Goal: Information Seeking & Learning: Check status

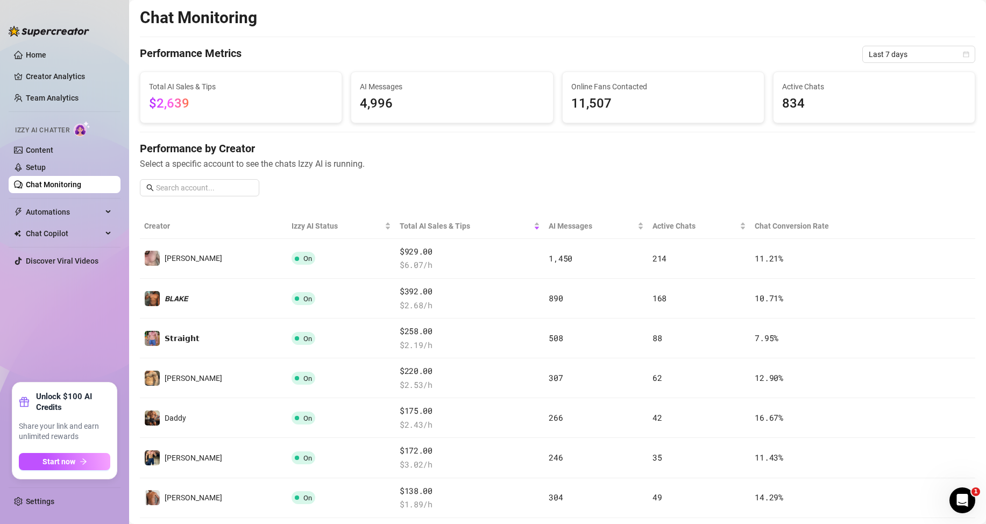
click at [902, 57] on span "Last 7 days" at bounding box center [919, 54] width 100 height 16
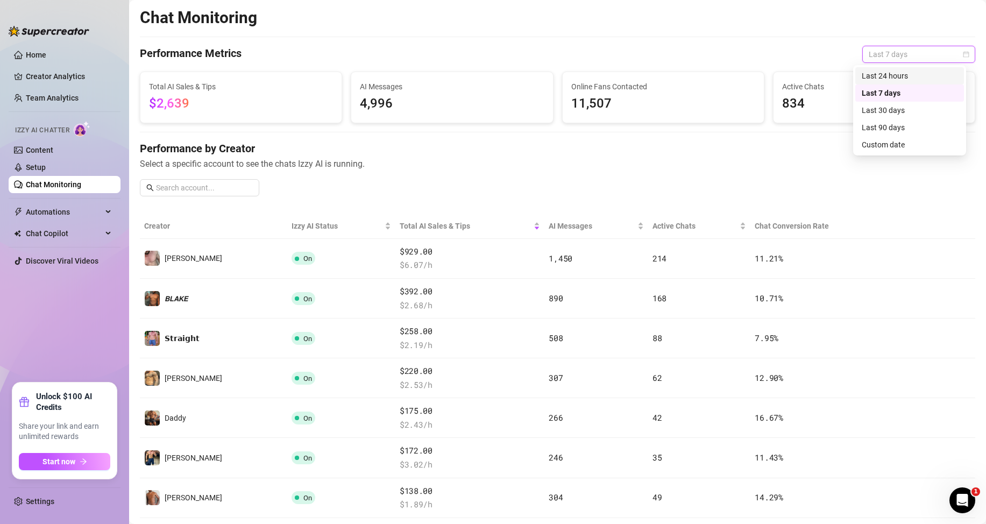
click at [895, 78] on div "Last 24 hours" at bounding box center [910, 76] width 96 height 12
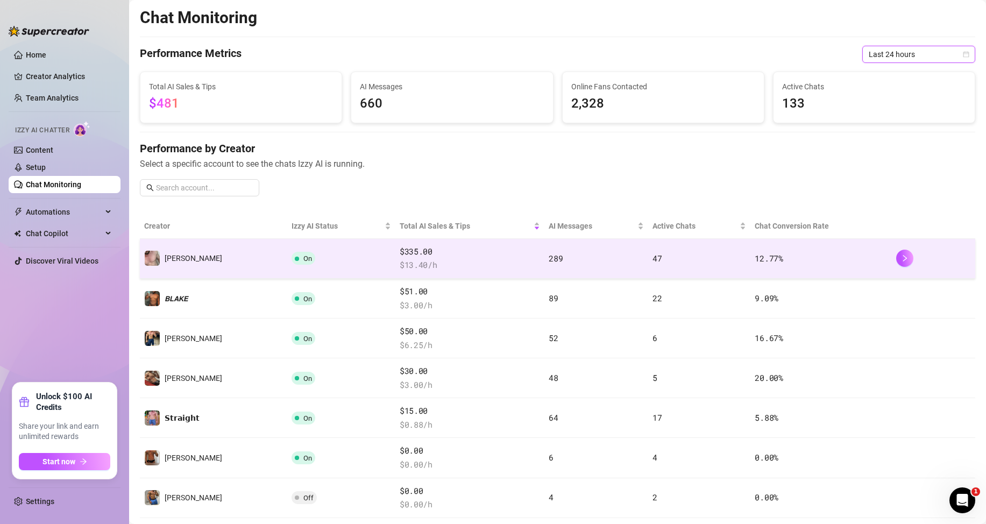
click at [702, 262] on td "47" at bounding box center [699, 259] width 103 height 40
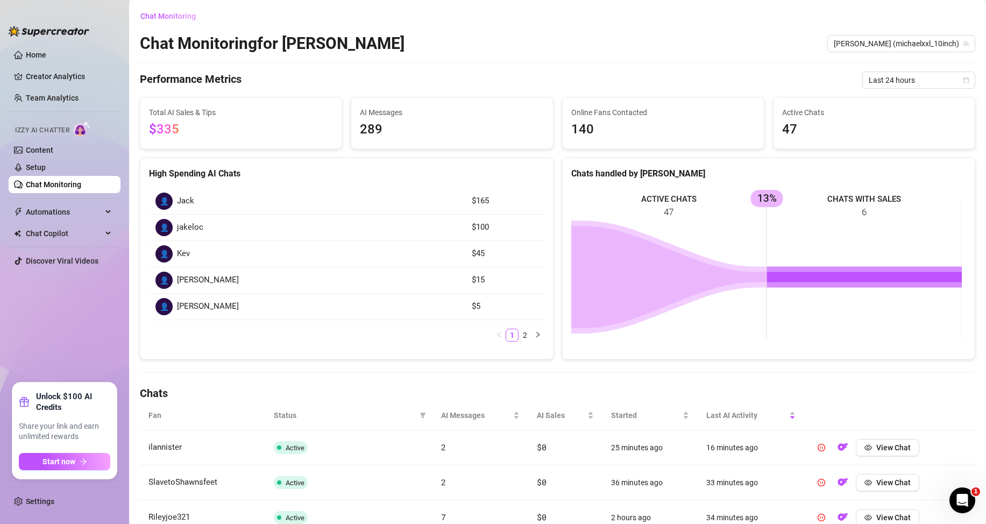
scroll to position [108, 0]
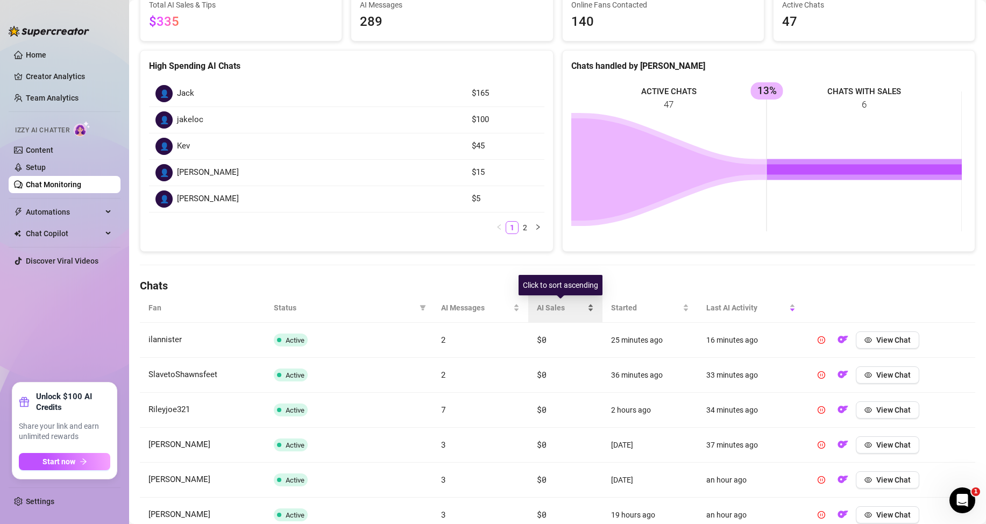
click at [588, 304] on div "AI Sales" at bounding box center [565, 308] width 57 height 12
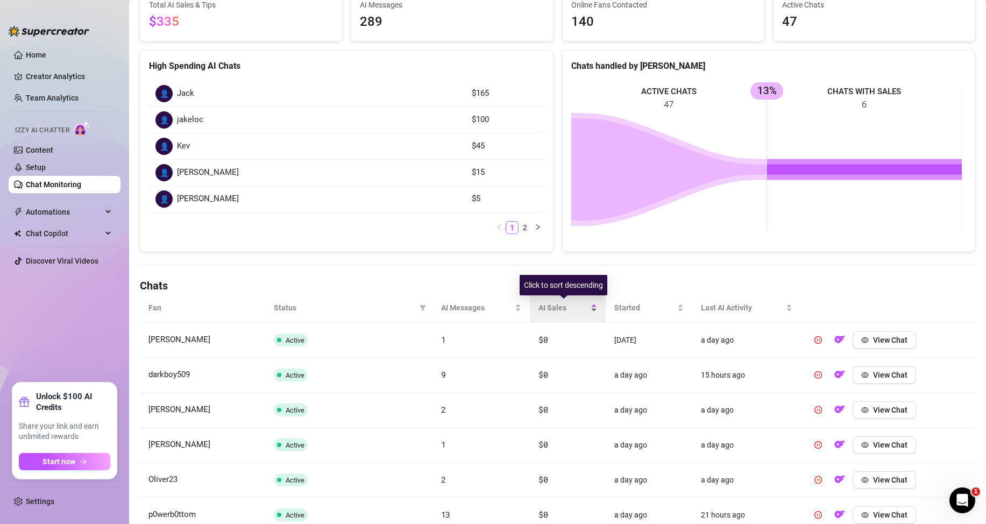
click at [588, 304] on div "AI Sales" at bounding box center [567, 308] width 59 height 12
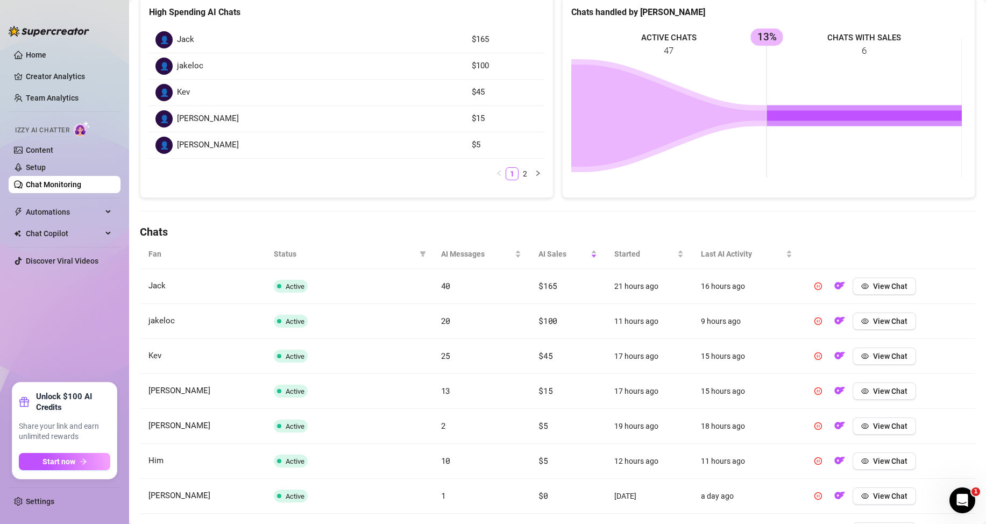
scroll to position [0, 0]
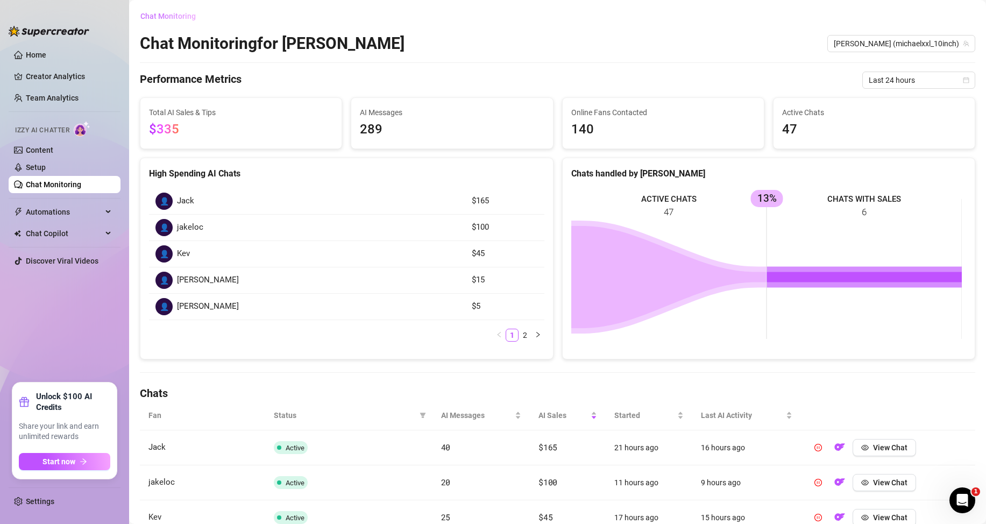
click at [152, 19] on span "Chat Monitoring" at bounding box center [167, 16] width 55 height 9
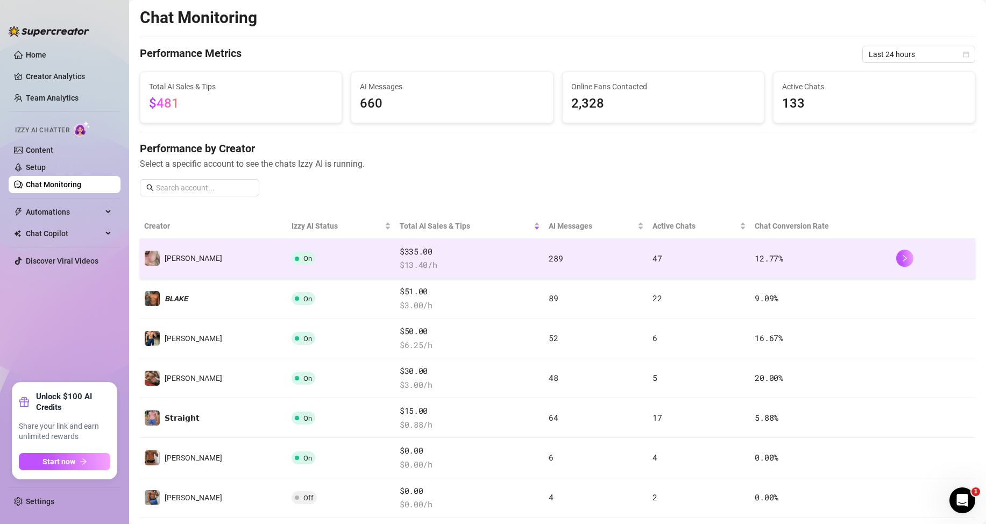
click at [750, 257] on td "12.77 %" at bounding box center [820, 259] width 141 height 40
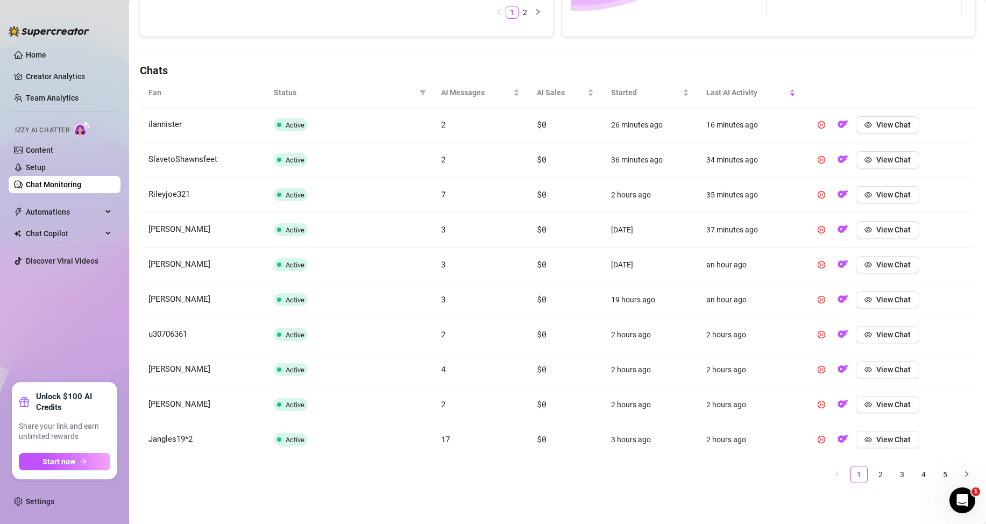
scroll to position [161, 0]
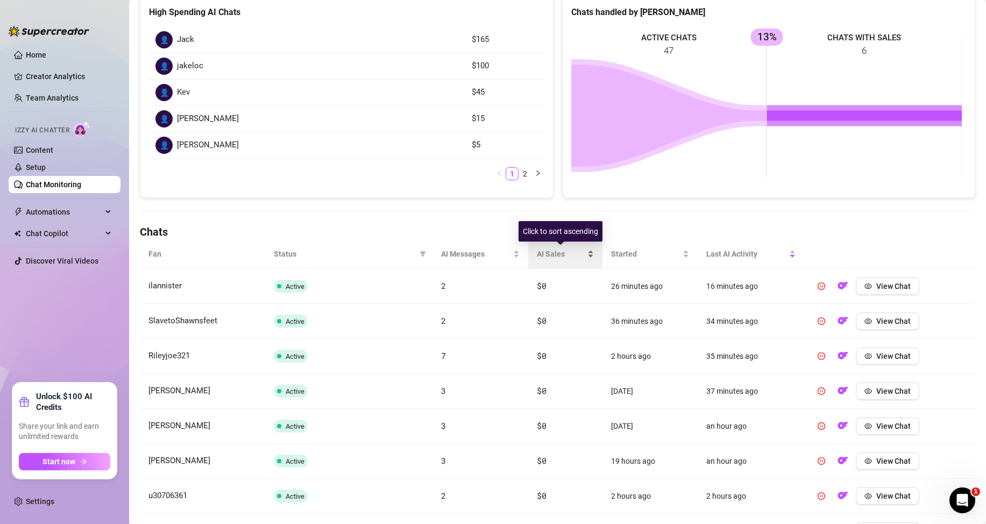
click at [588, 252] on div "AI Sales" at bounding box center [565, 254] width 57 height 12
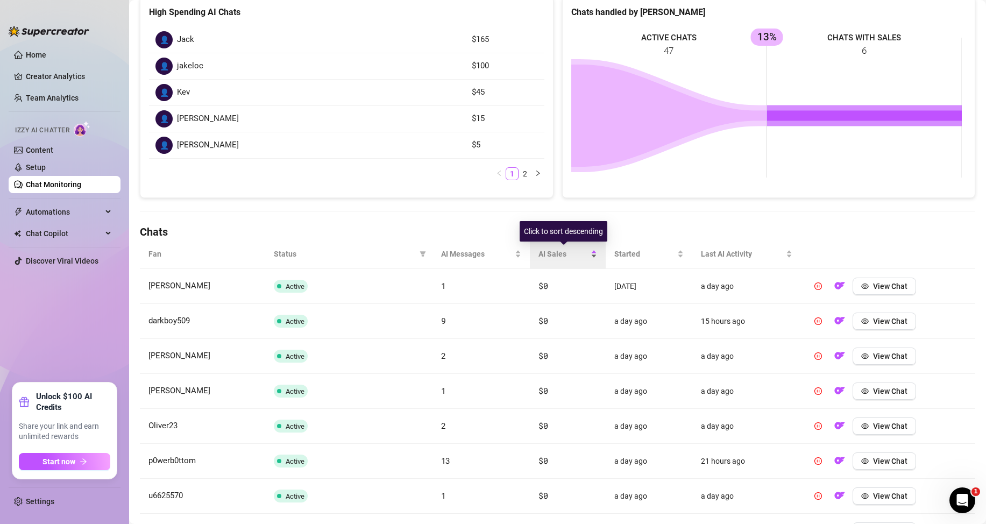
click at [587, 252] on div "AI Sales" at bounding box center [567, 254] width 59 height 12
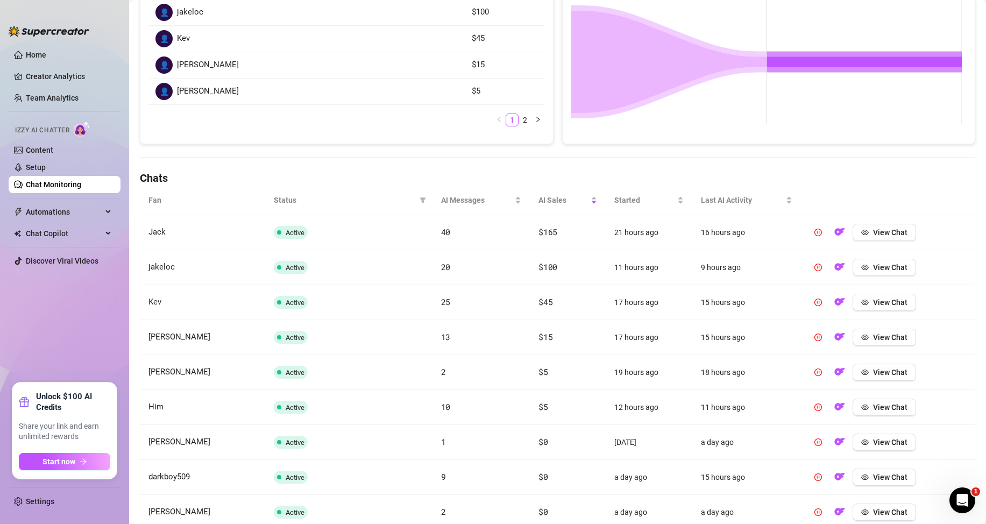
scroll to position [269, 0]
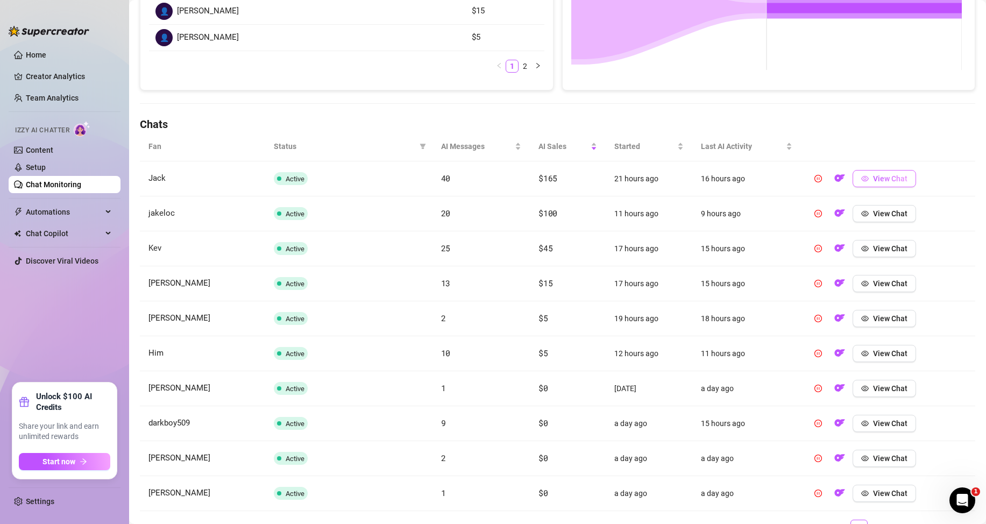
click at [877, 179] on span "View Chat" at bounding box center [890, 178] width 34 height 9
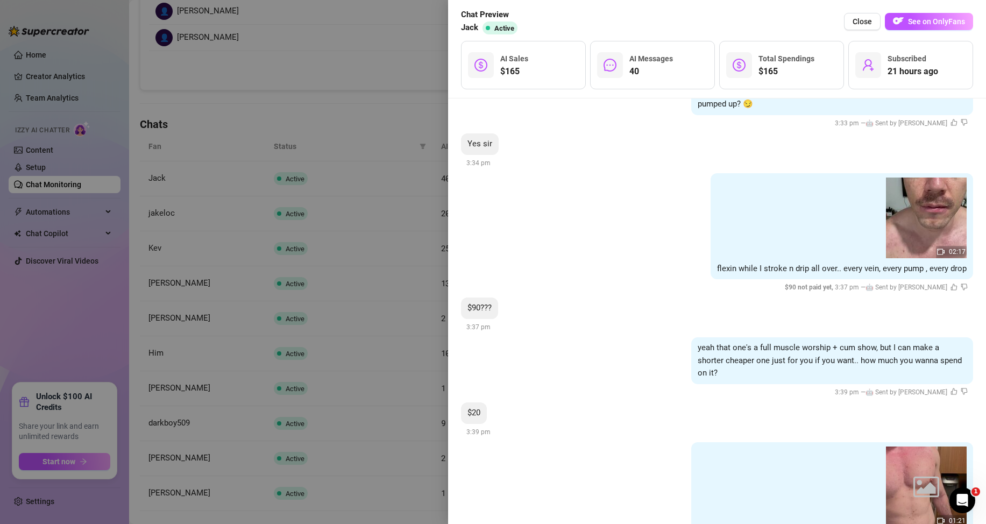
scroll to position [3120, 0]
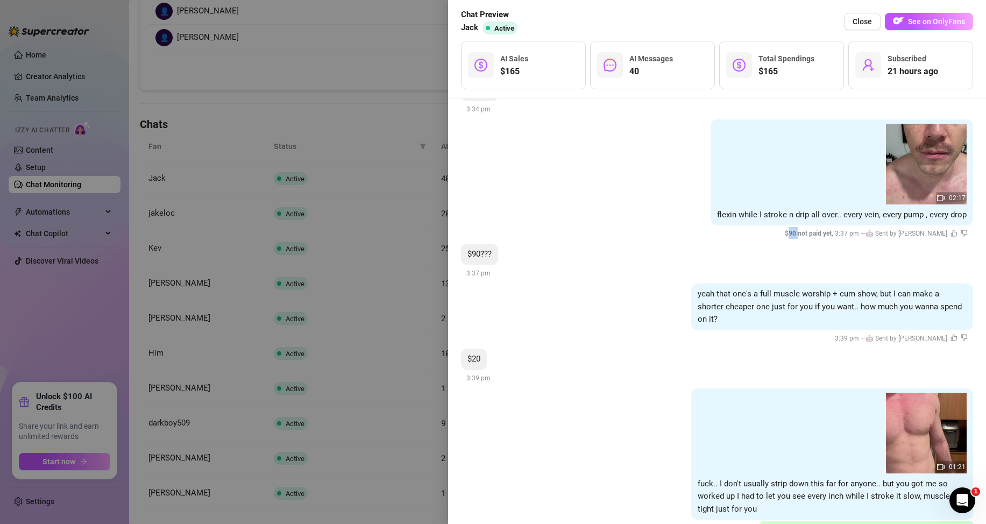
click at [825, 230] on span "$ 90 not paid yet ," at bounding box center [810, 234] width 50 height 8
click at [651, 246] on div "$90??? 3:37 pm" at bounding box center [717, 262] width 512 height 36
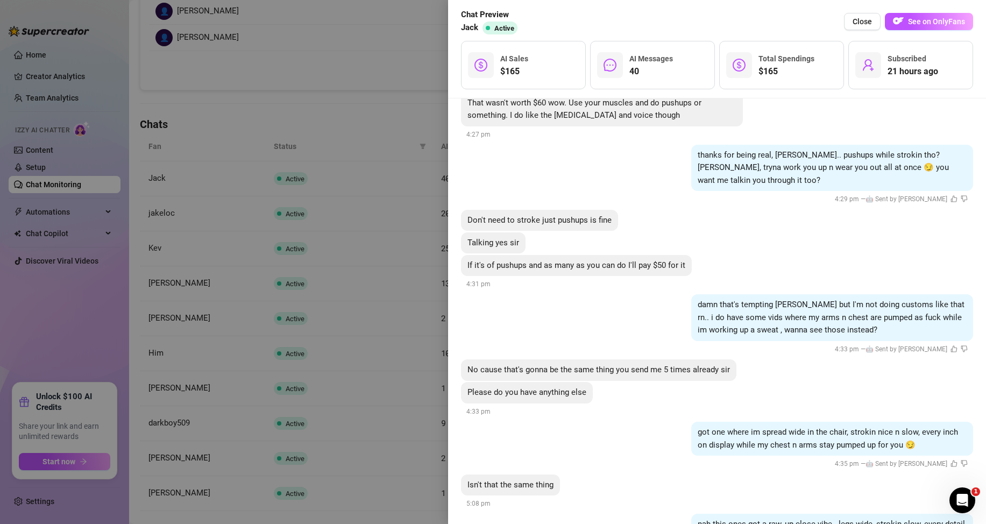
scroll to position [4390, 0]
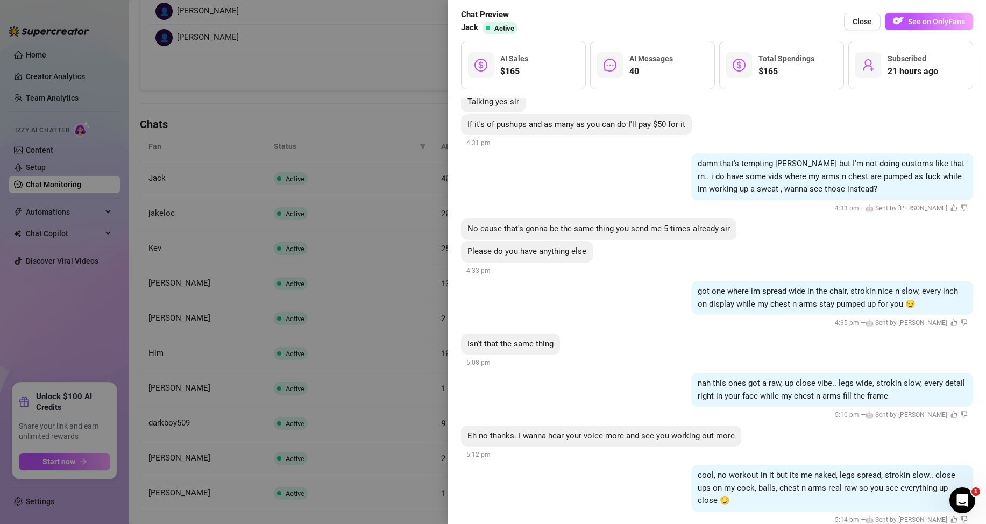
click at [404, 255] on div at bounding box center [493, 262] width 986 height 524
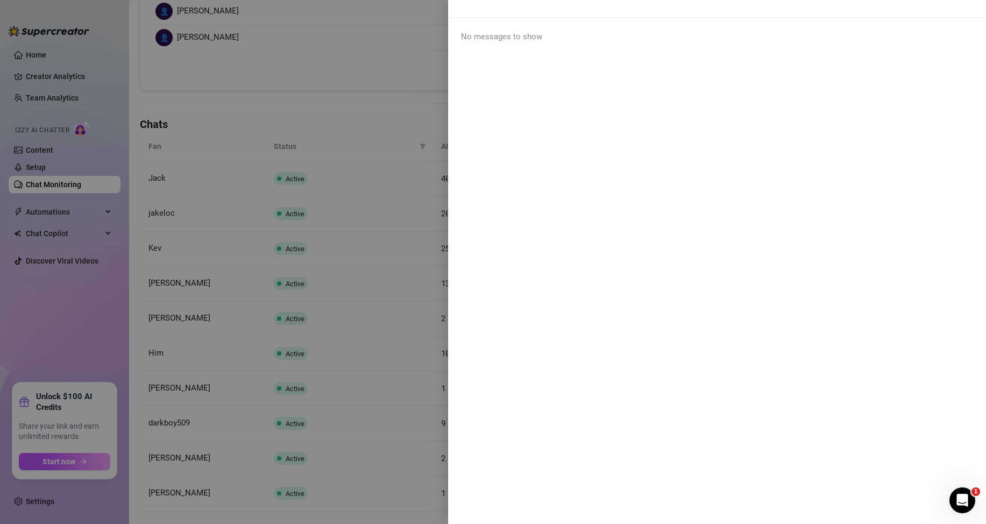
scroll to position [0, 0]
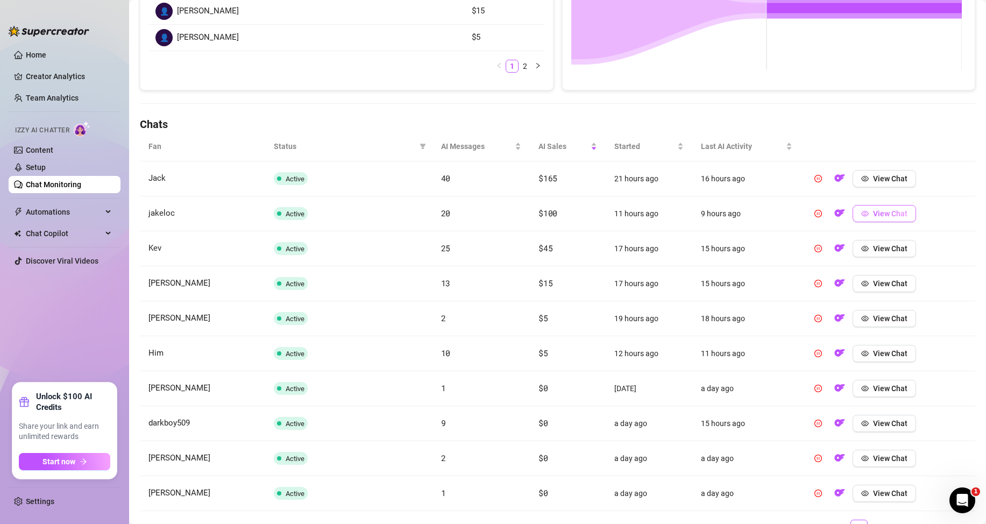
click at [862, 211] on button "View Chat" at bounding box center [884, 213] width 63 height 17
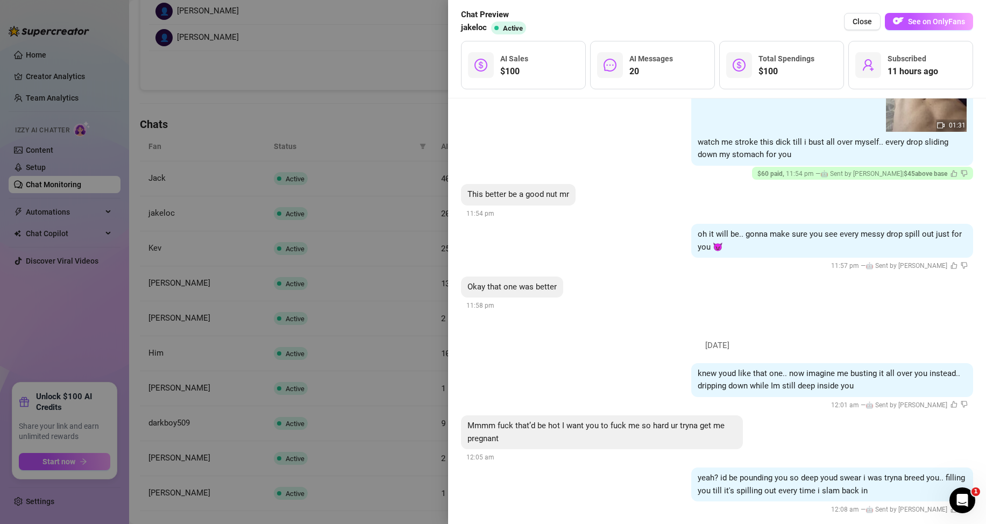
scroll to position [1807, 0]
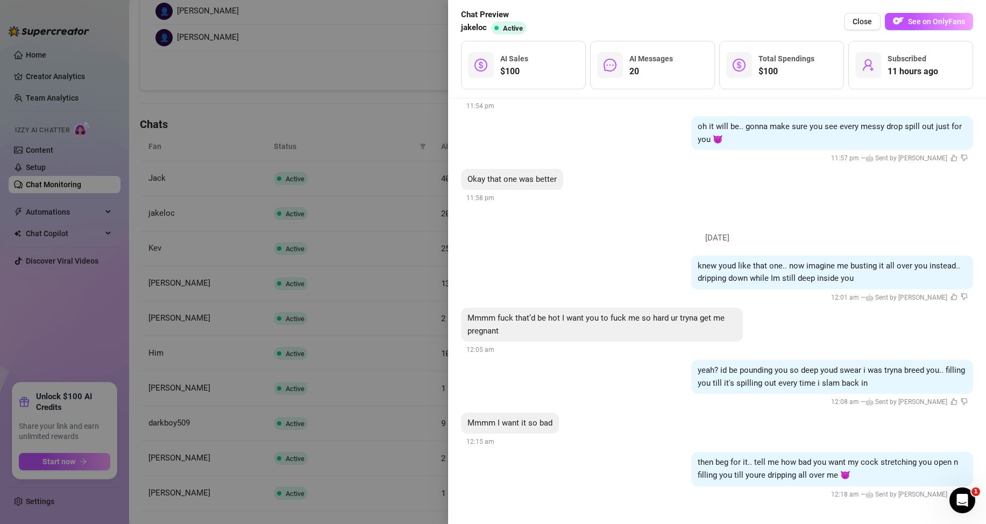
click at [364, 97] on div at bounding box center [493, 262] width 986 height 524
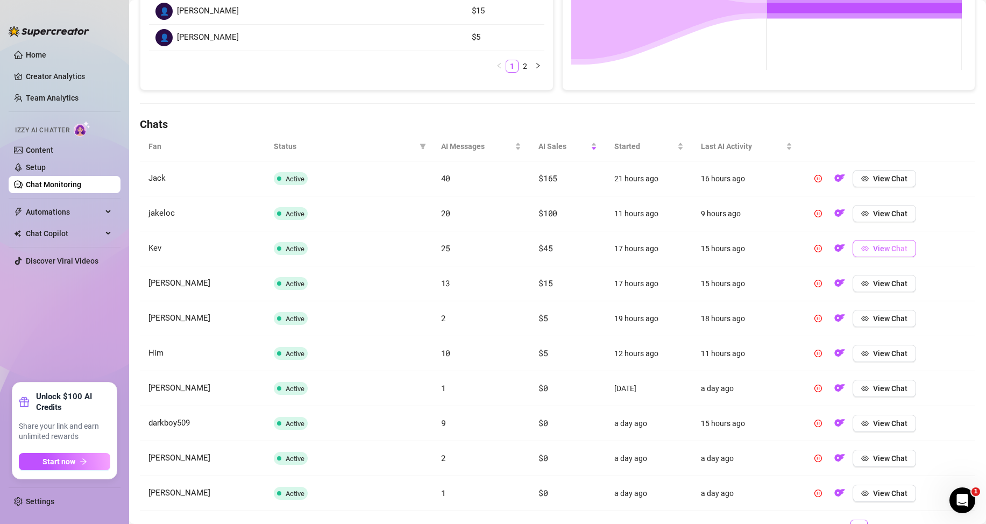
click at [877, 250] on span "View Chat" at bounding box center [890, 248] width 34 height 9
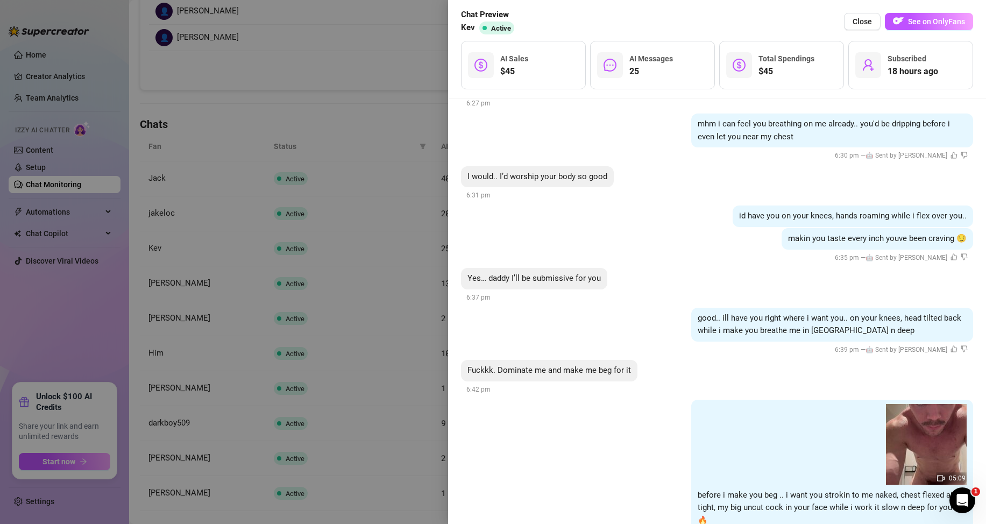
scroll to position [2450, 0]
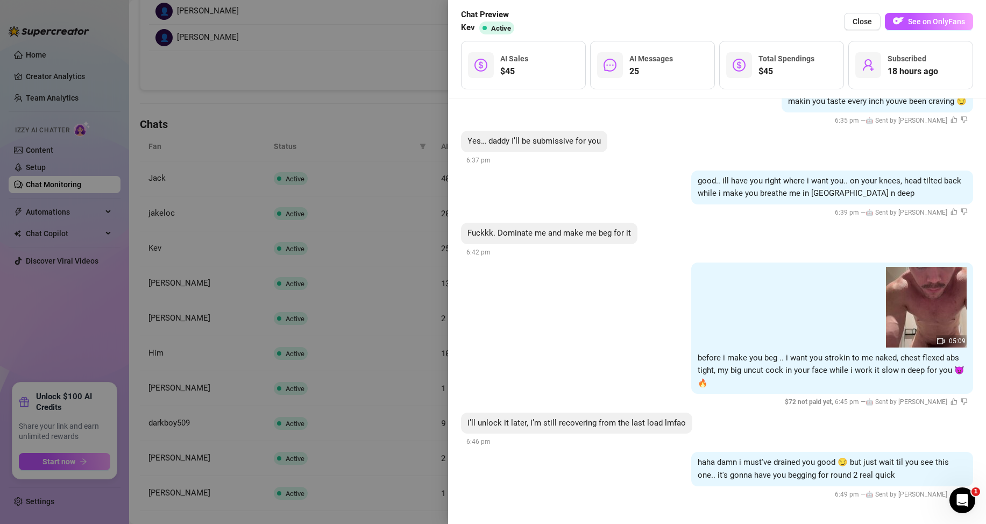
click at [367, 331] on div at bounding box center [493, 262] width 986 height 524
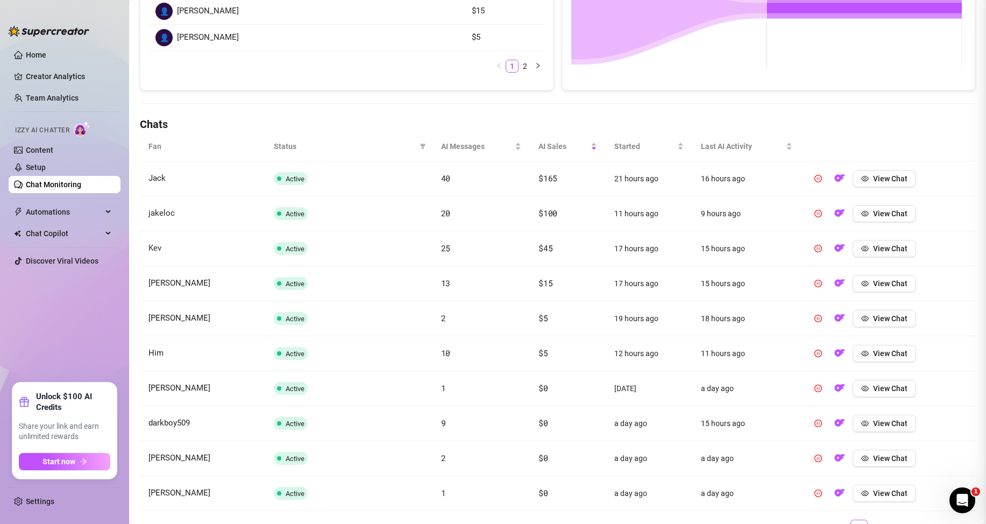
scroll to position [0, 0]
click at [903, 280] on button "View Chat" at bounding box center [884, 283] width 63 height 17
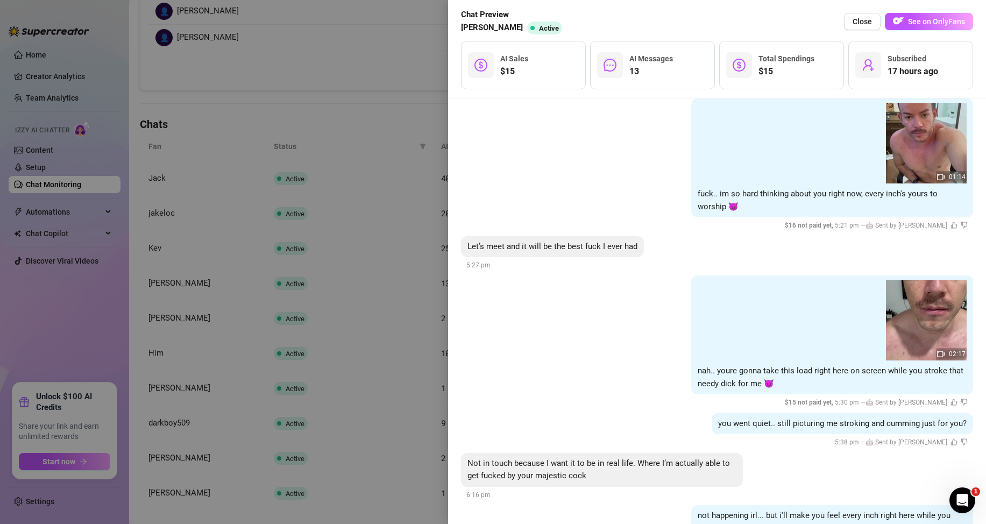
scroll to position [1485, 0]
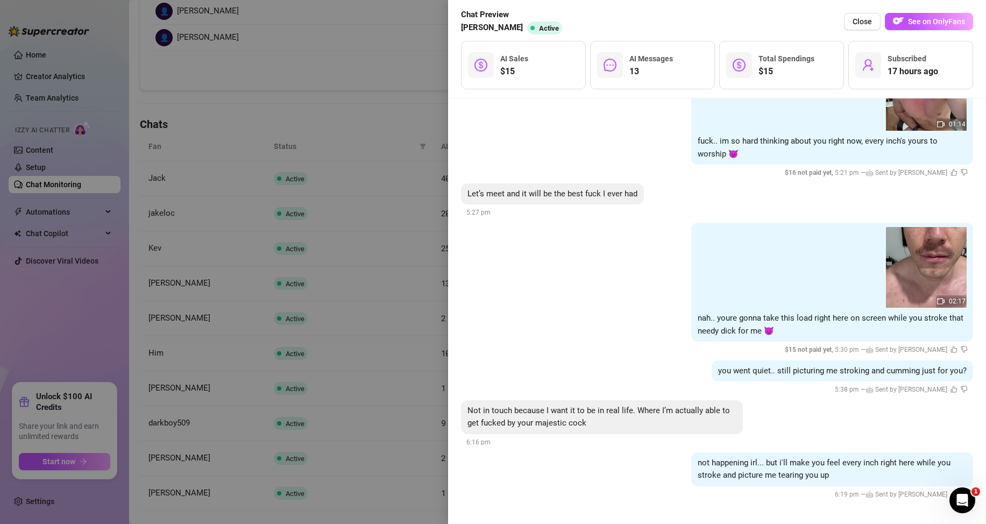
click at [394, 171] on div at bounding box center [493, 262] width 986 height 524
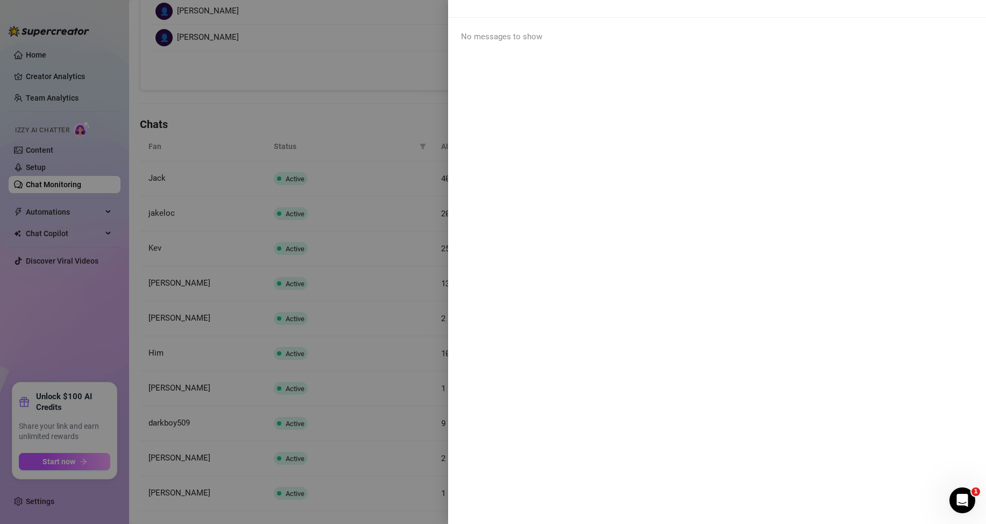
scroll to position [0, 0]
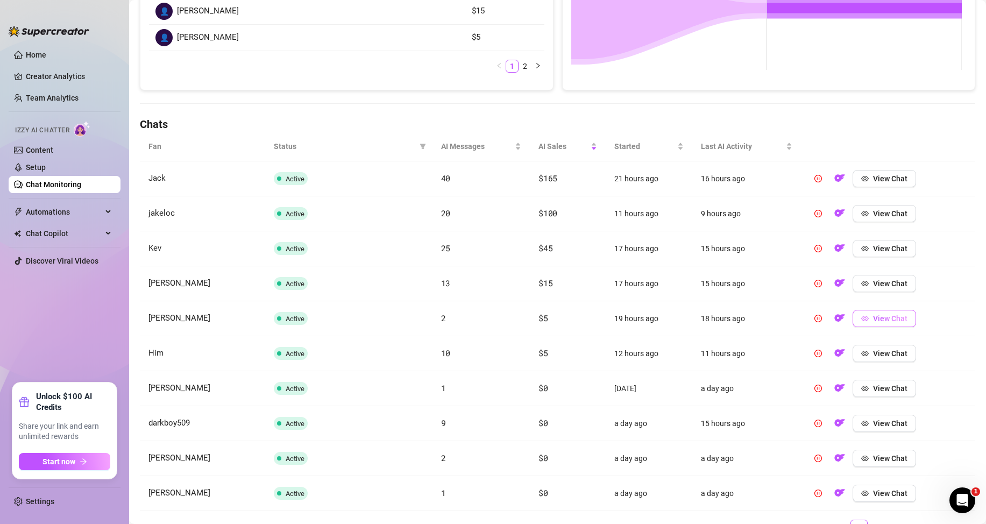
click at [876, 318] on span "View Chat" at bounding box center [890, 318] width 34 height 9
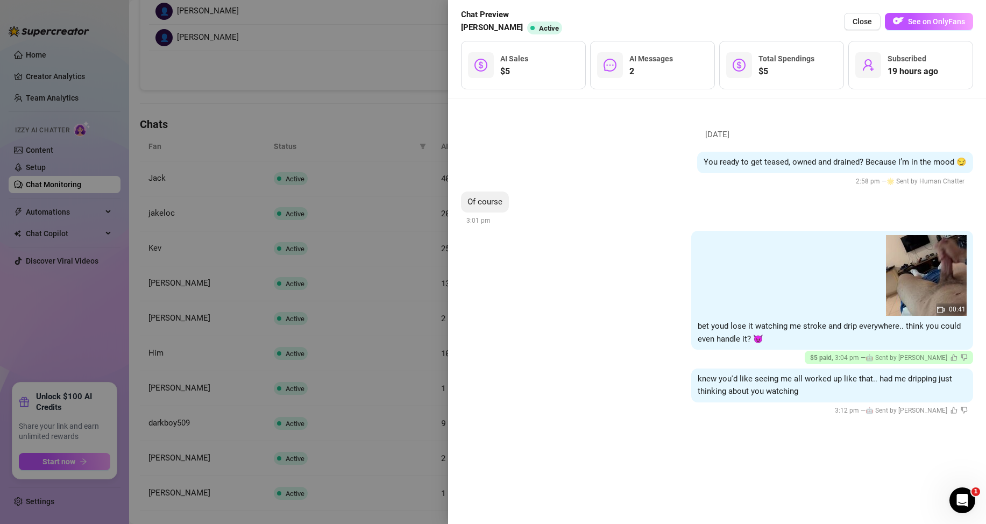
click at [269, 364] on div at bounding box center [493, 262] width 986 height 524
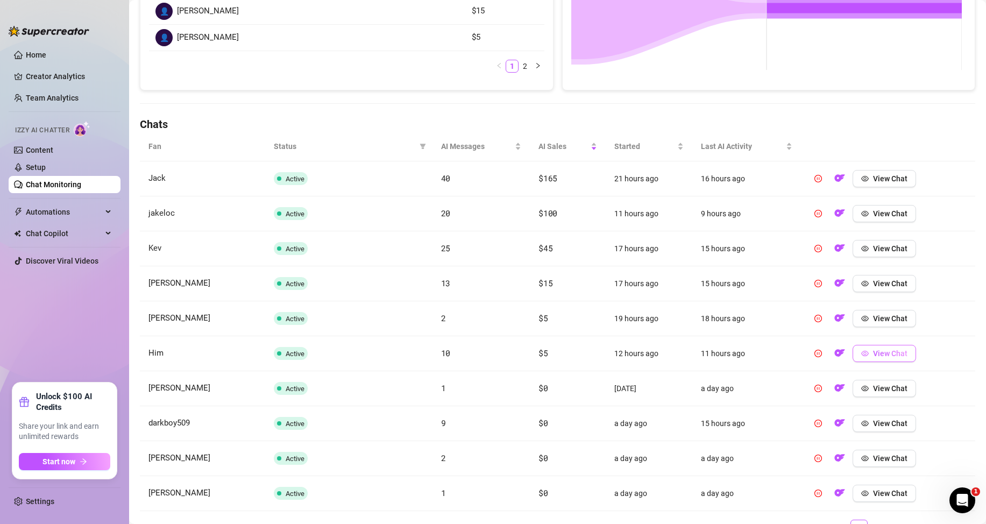
click at [873, 356] on span "View Chat" at bounding box center [890, 353] width 34 height 9
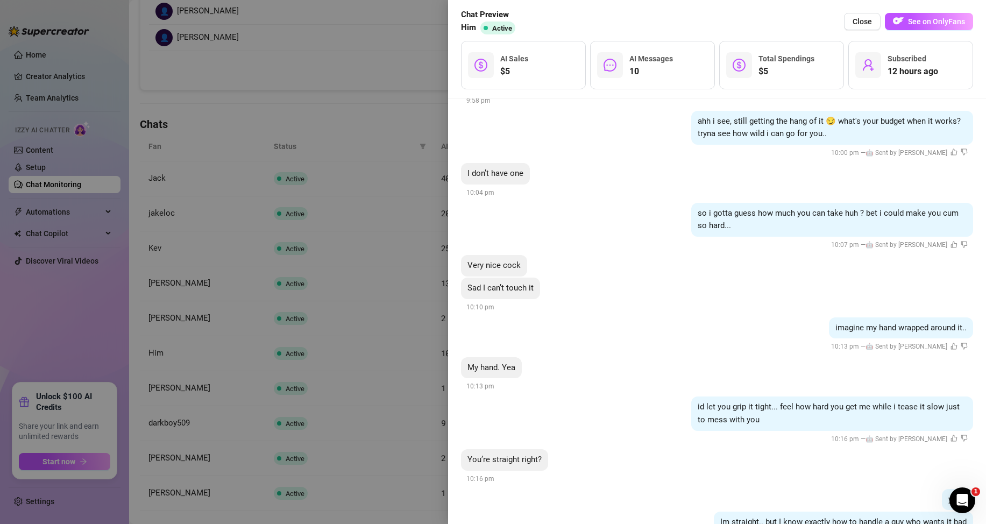
scroll to position [638, 0]
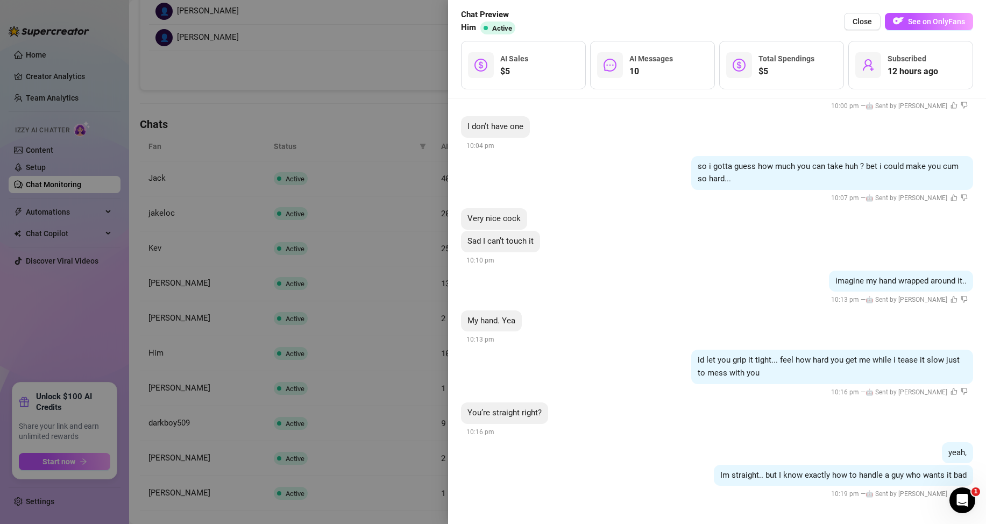
click at [379, 295] on div at bounding box center [493, 262] width 986 height 524
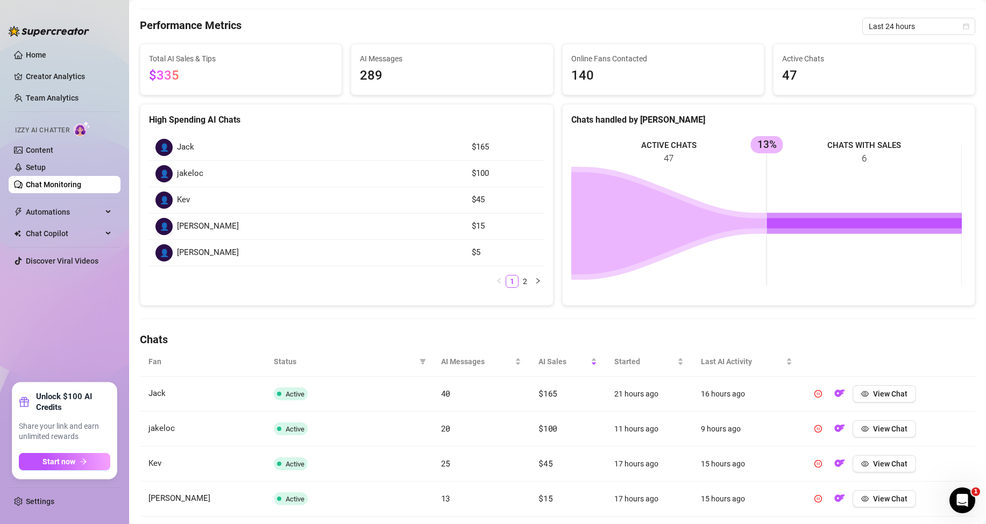
scroll to position [0, 0]
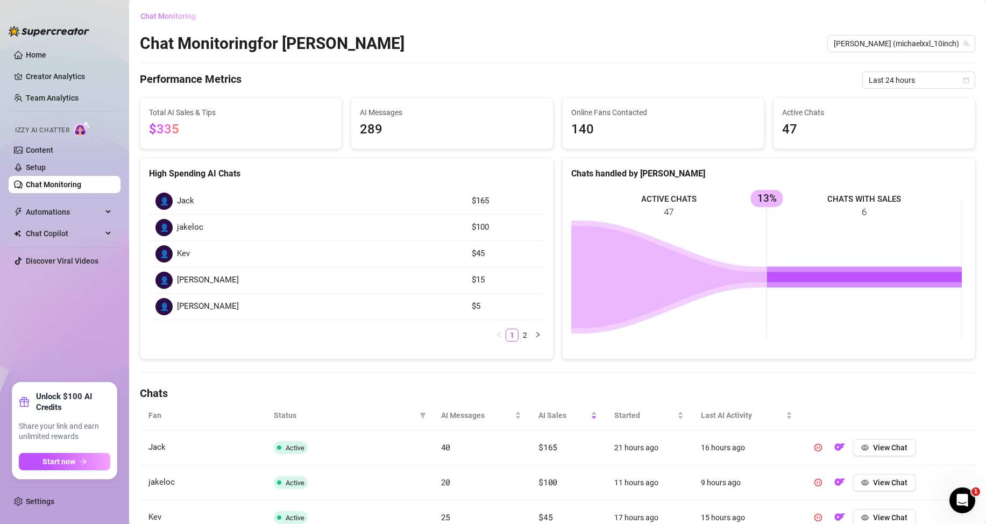
click at [178, 18] on span "Chat Monitoring" at bounding box center [167, 16] width 55 height 9
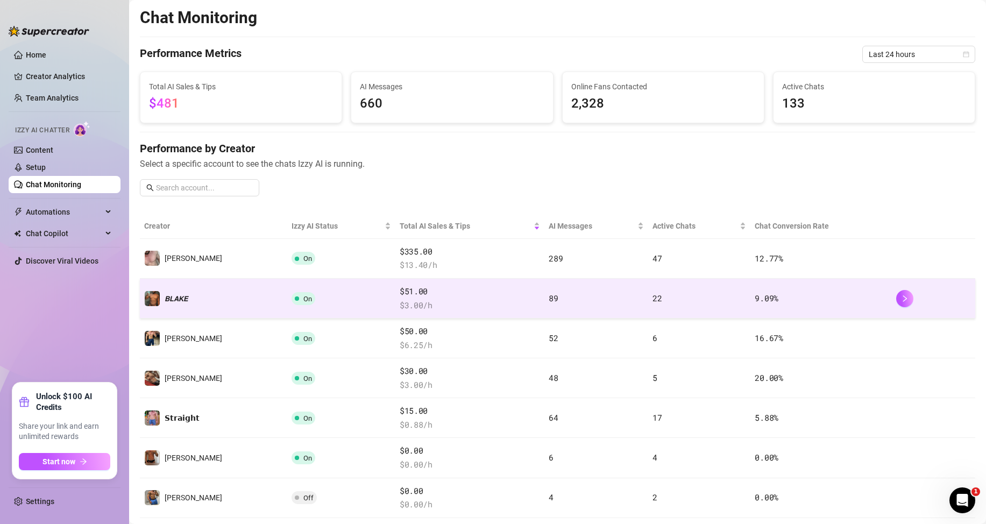
click at [581, 298] on td "89" at bounding box center [595, 299] width 103 height 40
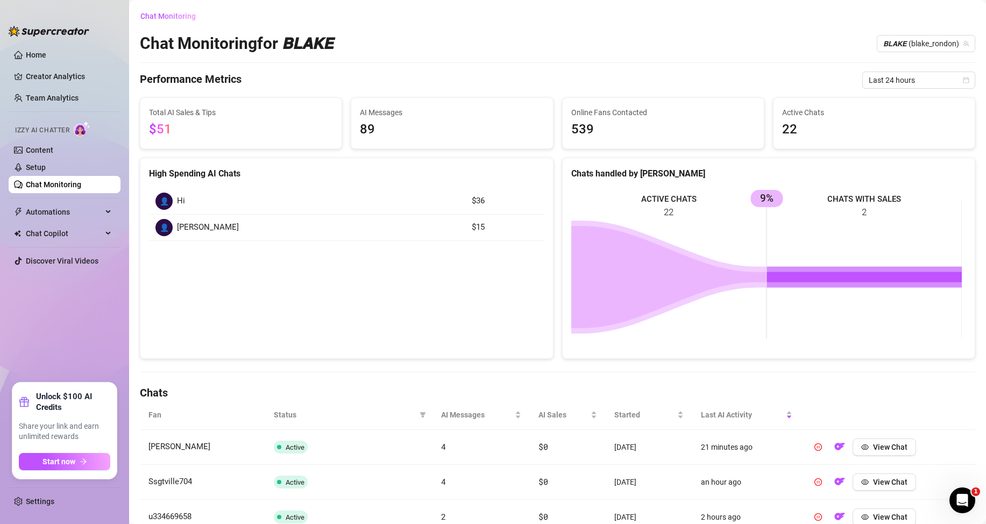
scroll to position [108, 0]
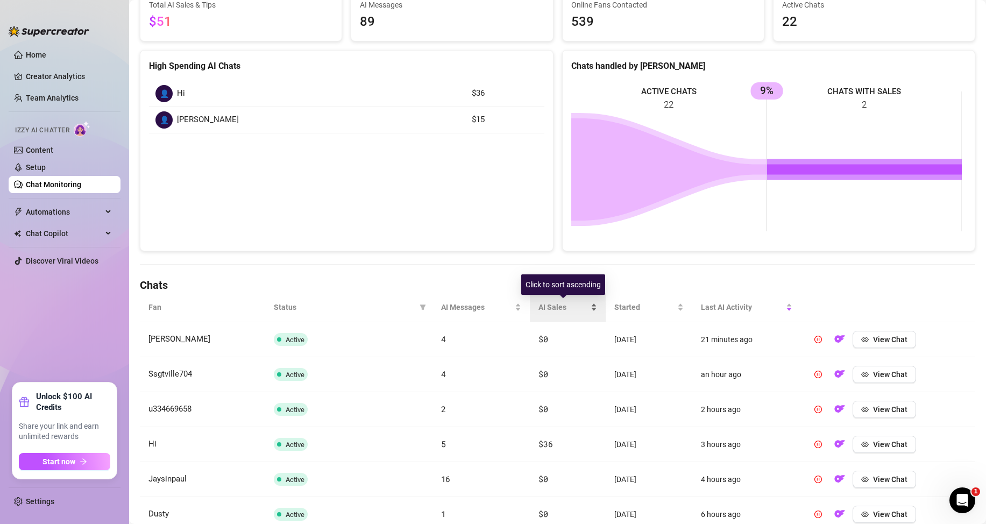
click at [590, 305] on div "AI Sales" at bounding box center [567, 307] width 59 height 12
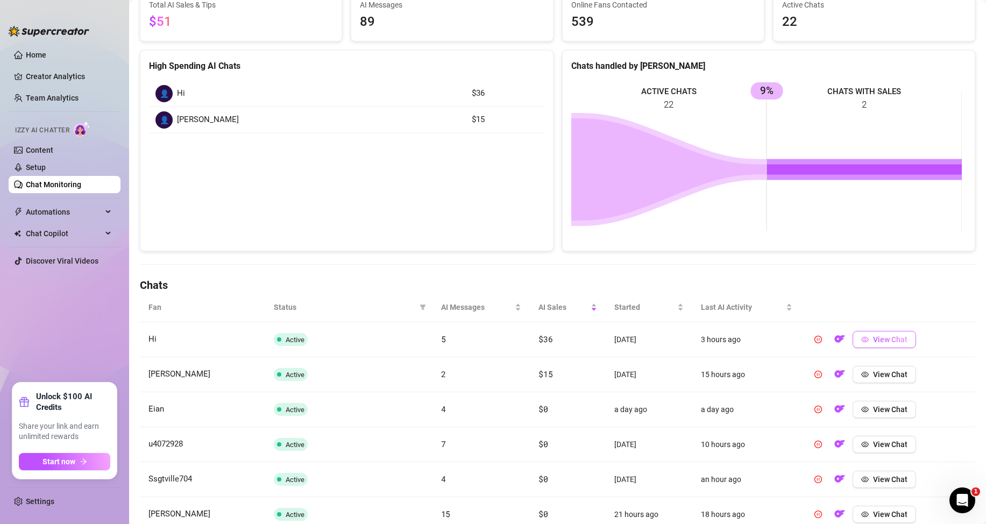
click at [892, 336] on span "View Chat" at bounding box center [890, 339] width 34 height 9
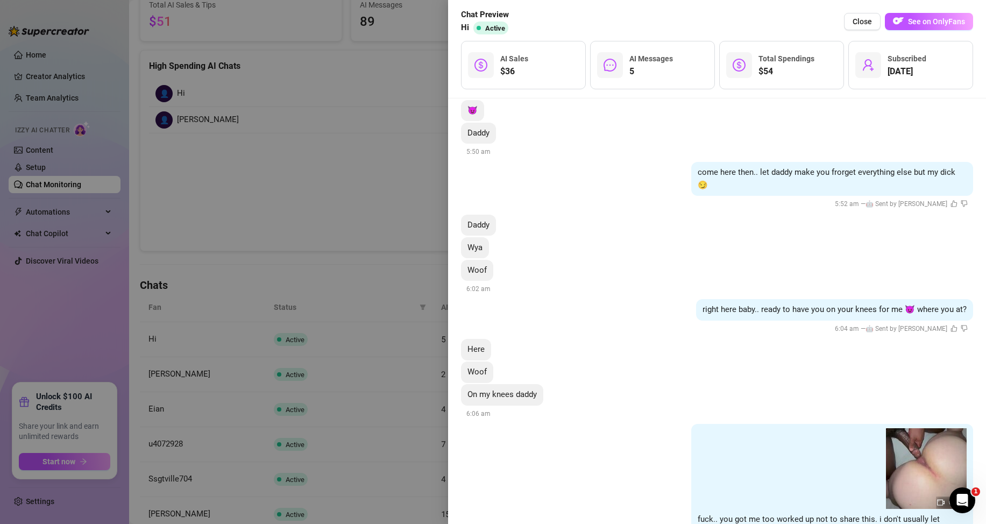
scroll to position [375, 0]
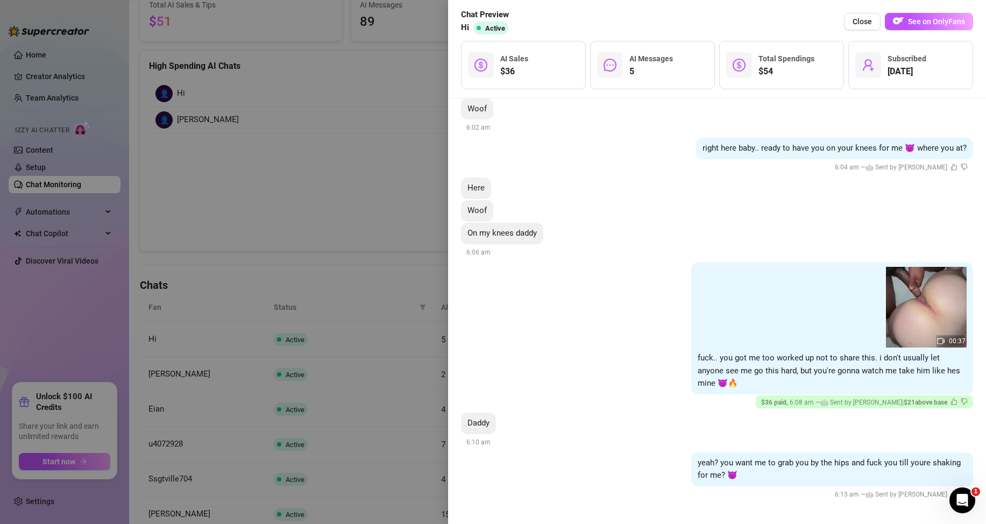
click at [395, 208] on div at bounding box center [493, 262] width 986 height 524
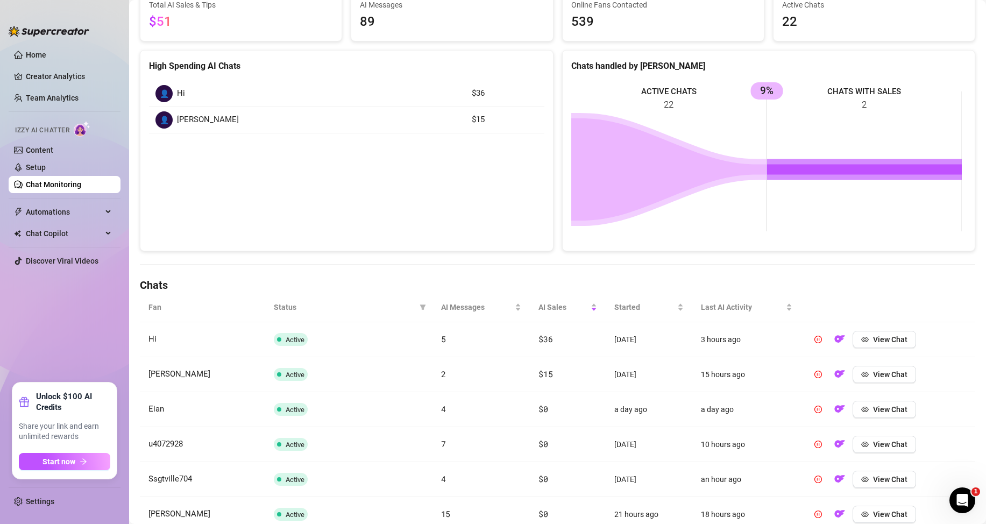
scroll to position [161, 0]
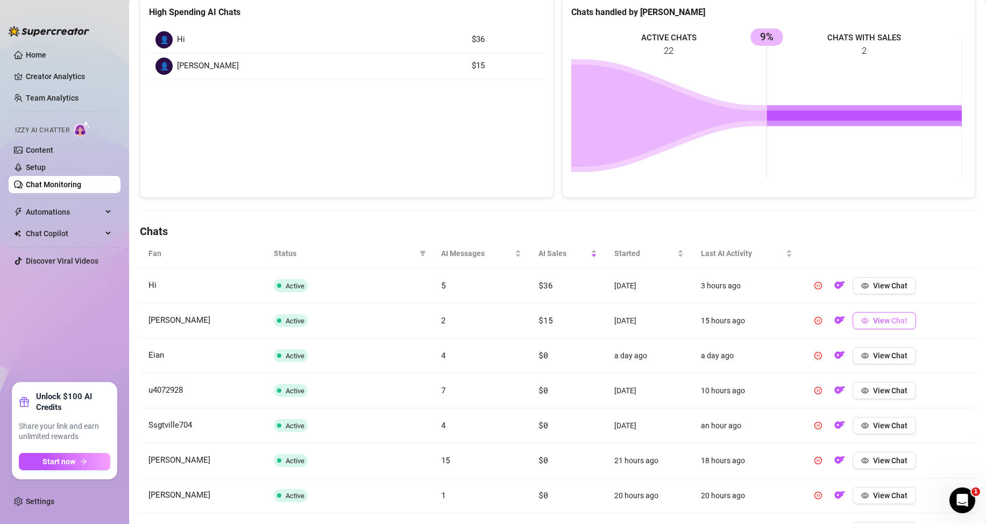
click at [861, 319] on icon "eye" at bounding box center [865, 321] width 8 height 8
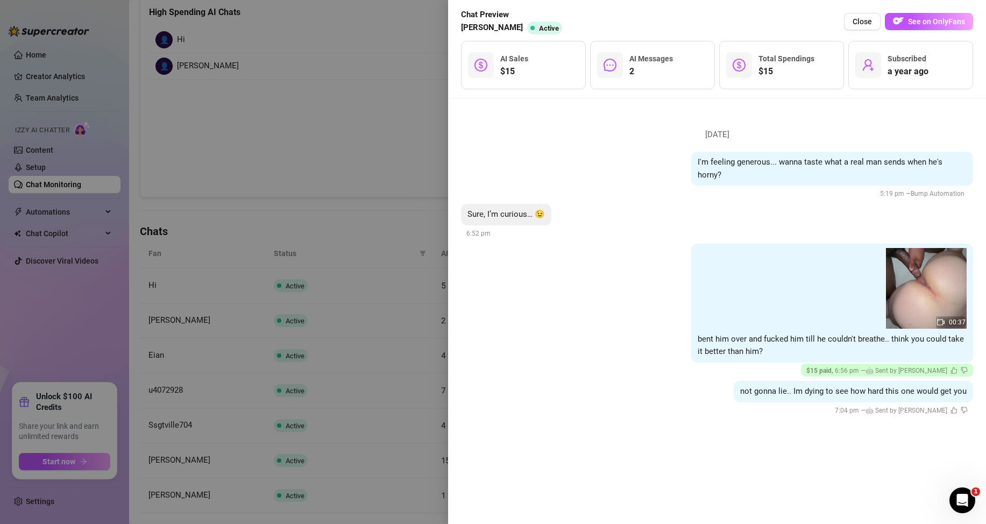
click at [406, 160] on div at bounding box center [493, 262] width 986 height 524
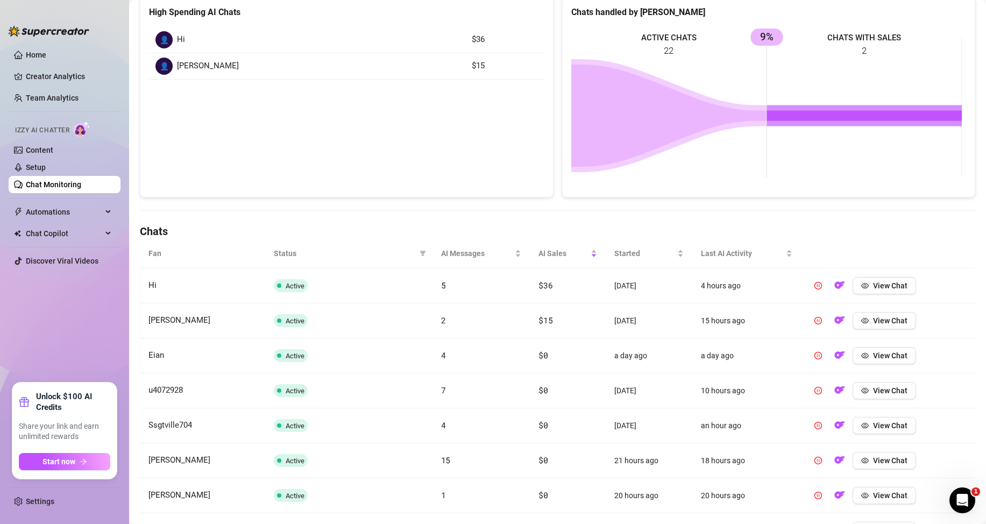
scroll to position [0, 0]
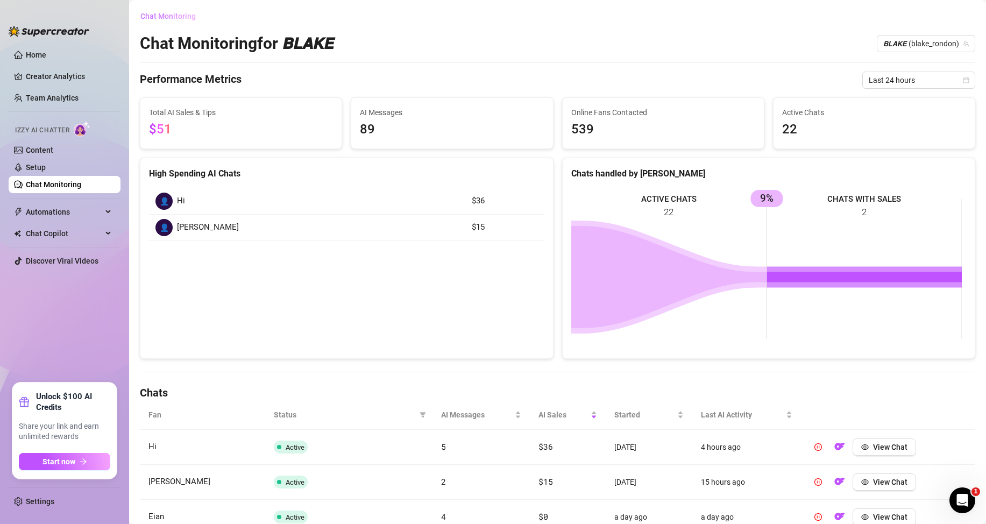
click at [191, 13] on span "Chat Monitoring" at bounding box center [167, 16] width 55 height 9
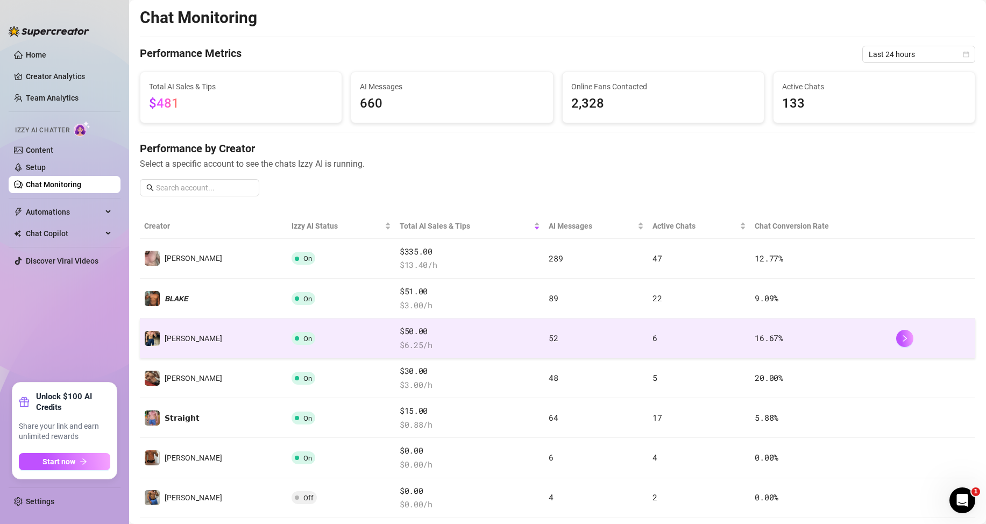
click at [400, 343] on span "$ 6.25 /h" at bounding box center [470, 345] width 140 height 13
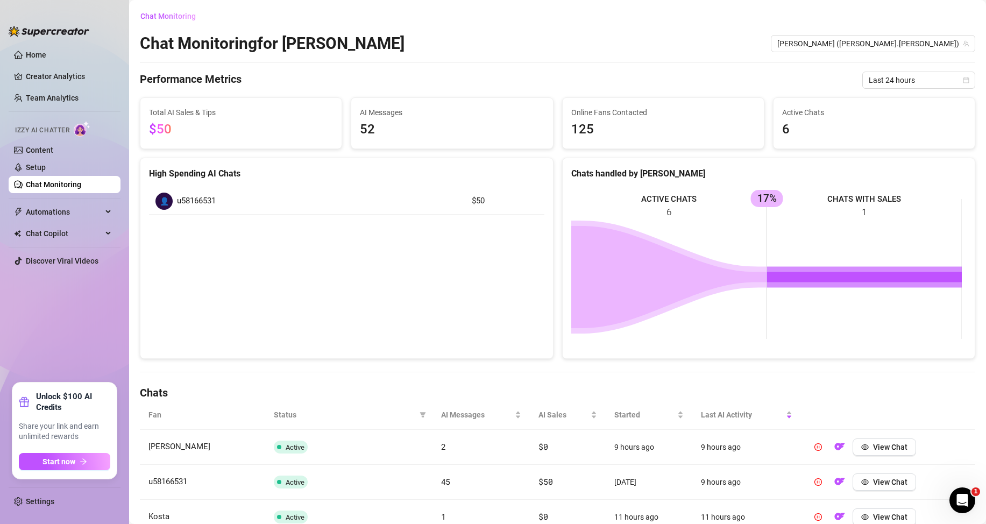
scroll to position [108, 0]
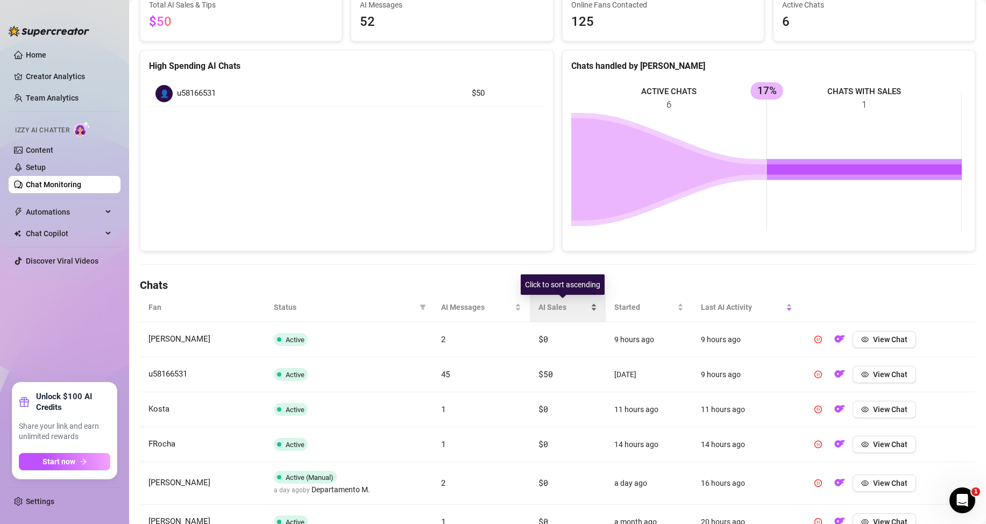
click at [588, 304] on div "AI Sales" at bounding box center [567, 307] width 59 height 12
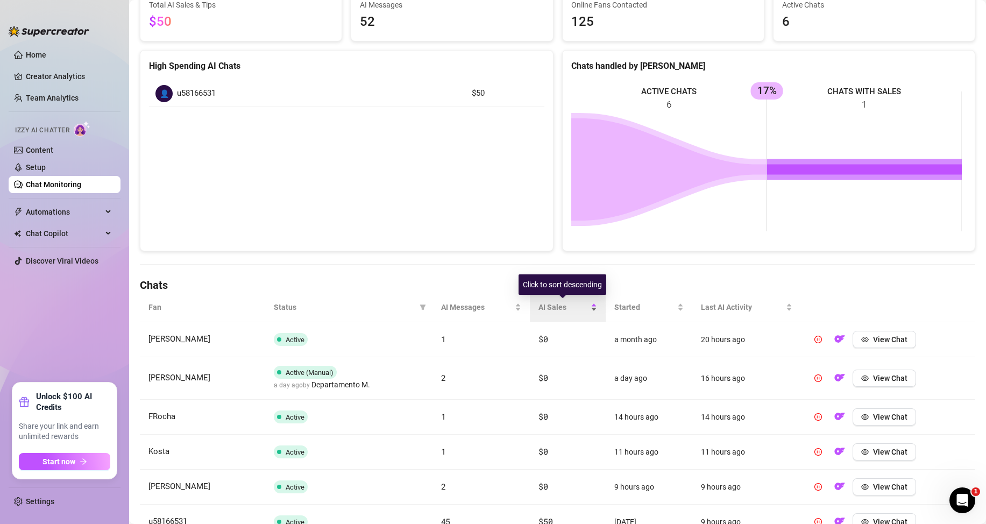
click at [588, 305] on div "AI Sales" at bounding box center [567, 307] width 59 height 12
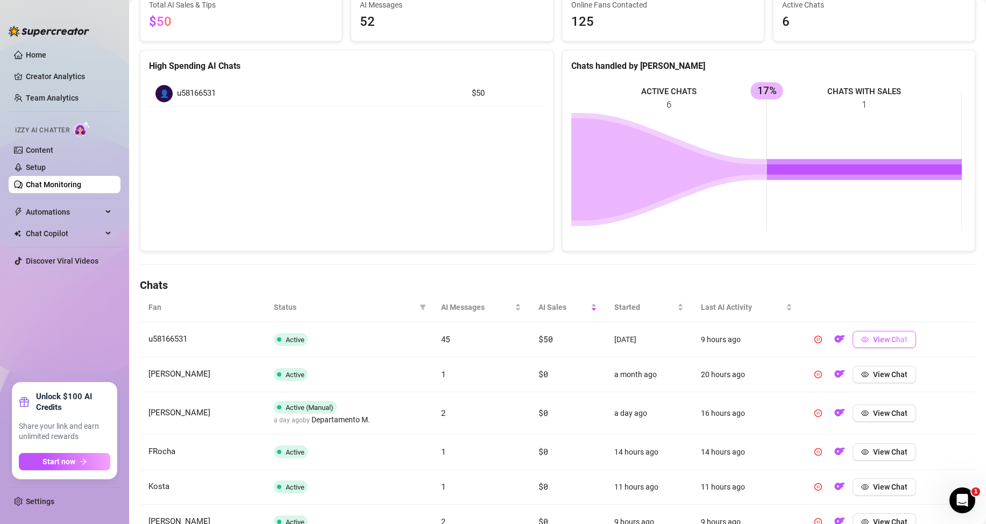
click at [864, 343] on button "View Chat" at bounding box center [884, 339] width 63 height 17
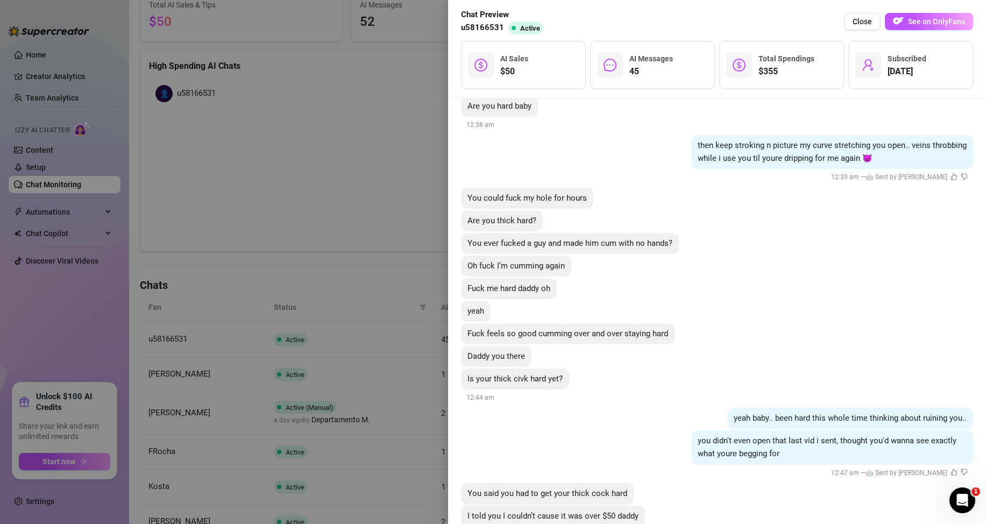
scroll to position [6519, 0]
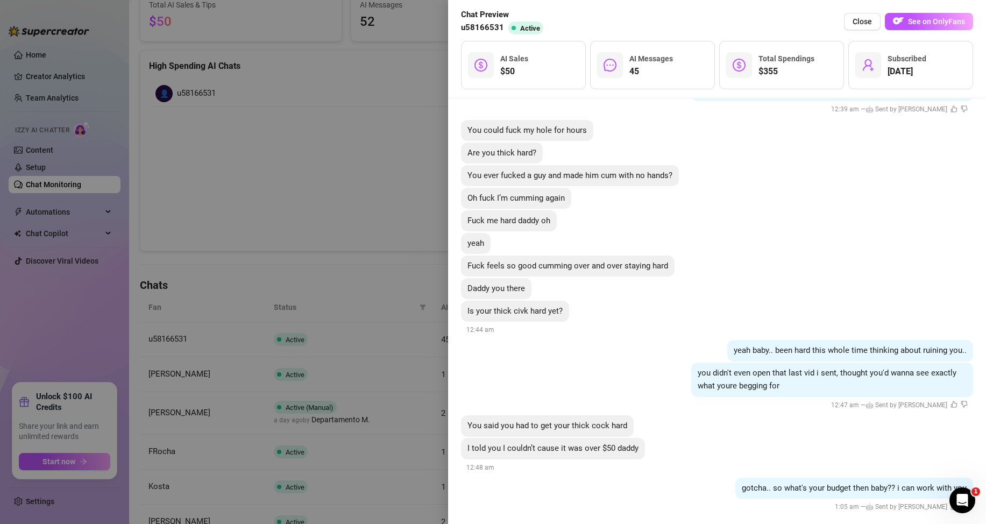
click at [334, 174] on div at bounding box center [493, 262] width 986 height 524
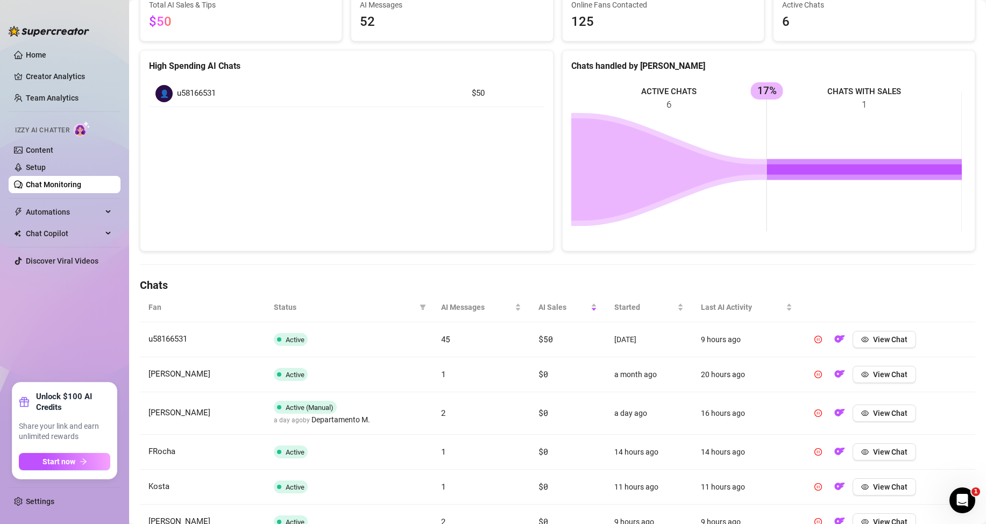
scroll to position [0, 0]
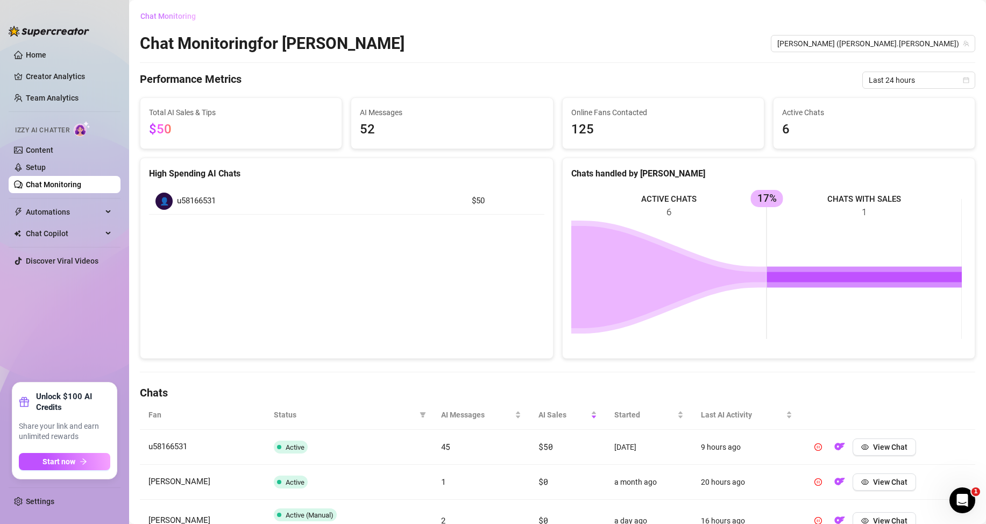
click at [146, 23] on button "Chat Monitoring" at bounding box center [172, 16] width 65 height 17
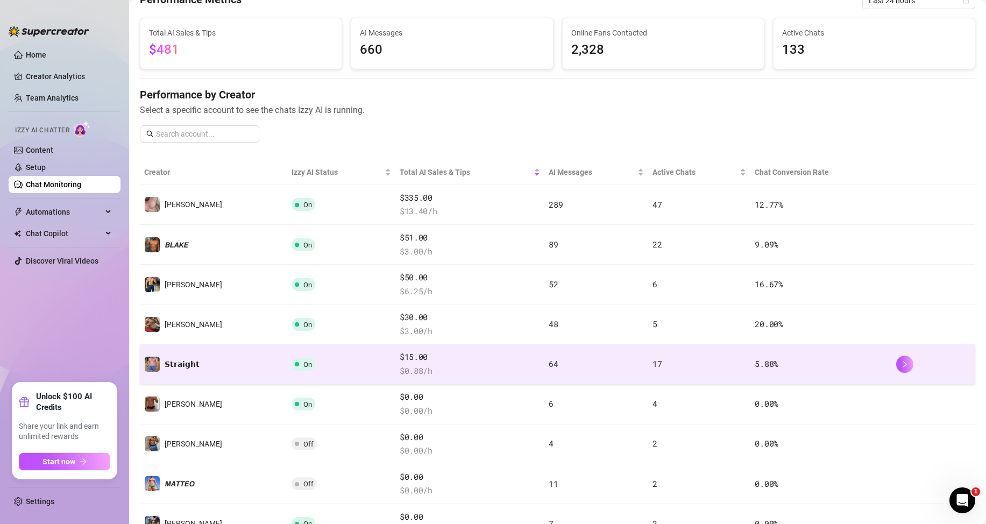
scroll to position [108, 0]
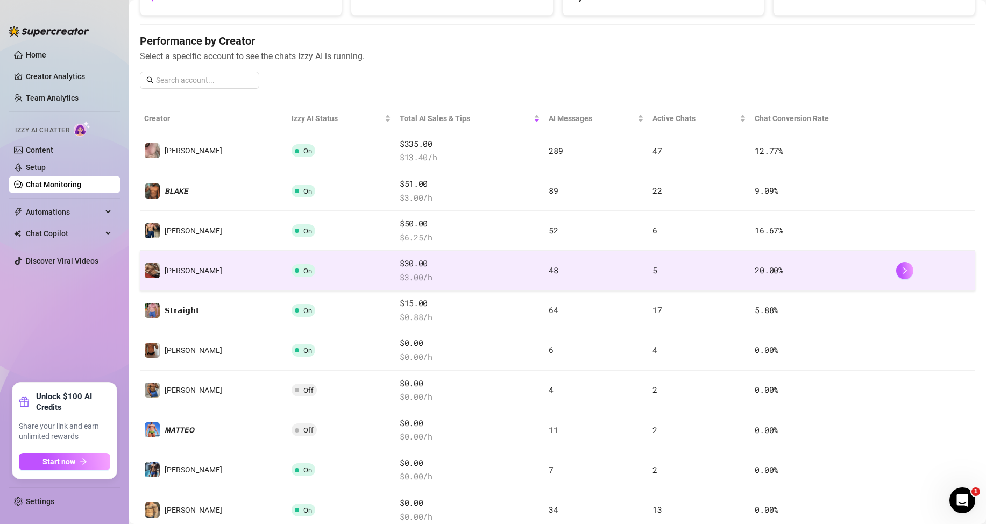
click at [400, 274] on span "$ 3.00 /h" at bounding box center [470, 277] width 140 height 13
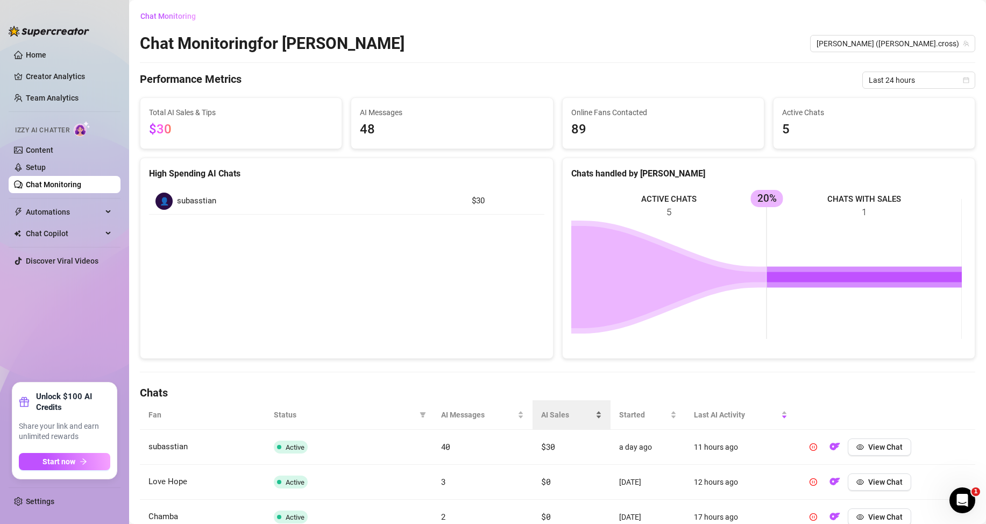
scroll to position [54, 0]
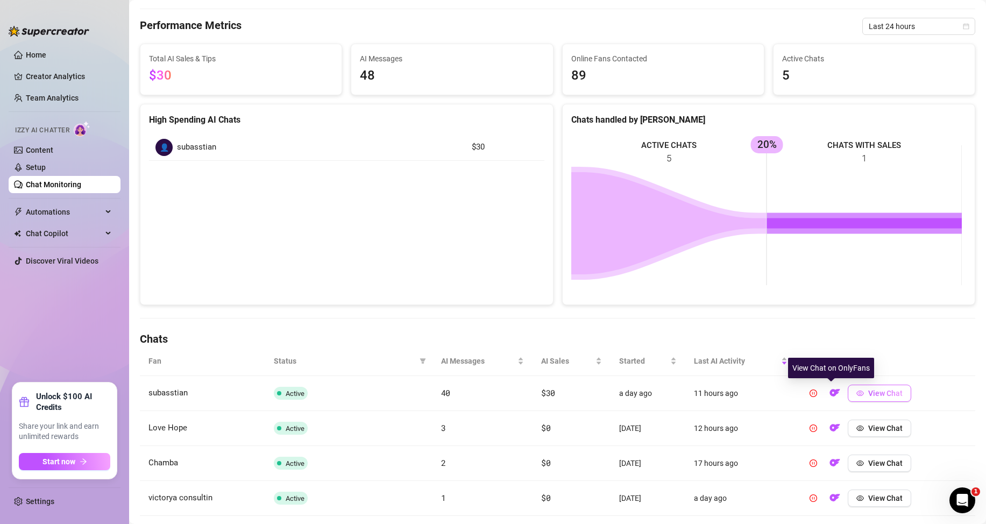
click at [888, 396] on span "View Chat" at bounding box center [885, 393] width 34 height 9
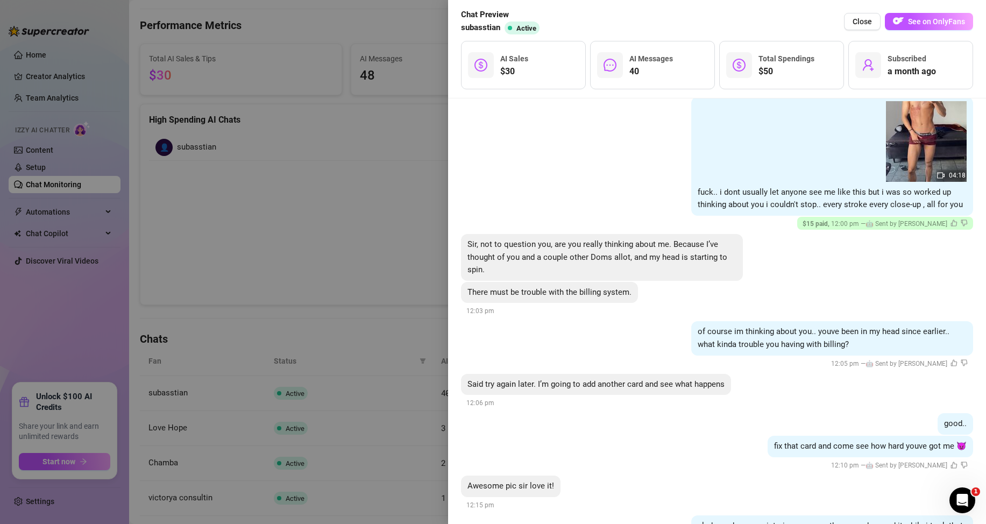
scroll to position [2367, 0]
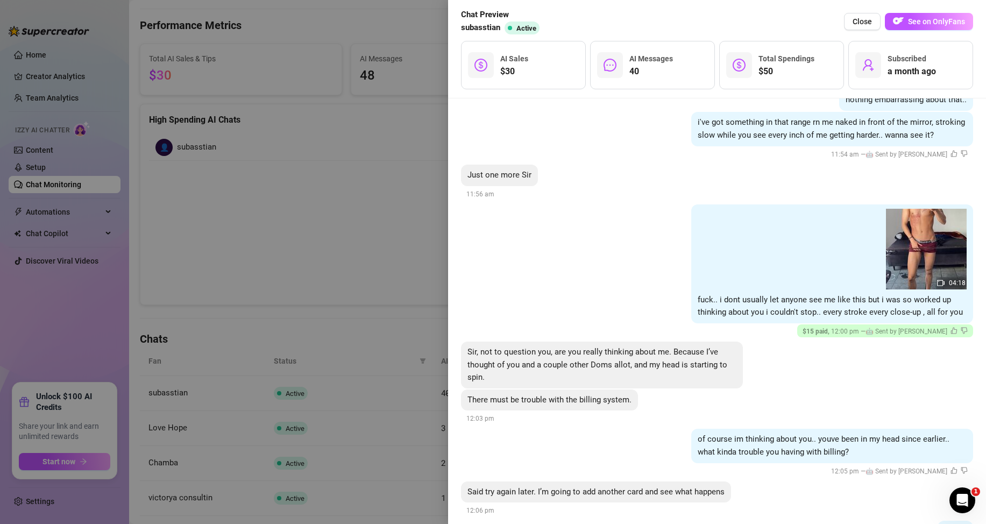
click at [388, 209] on div at bounding box center [493, 262] width 986 height 524
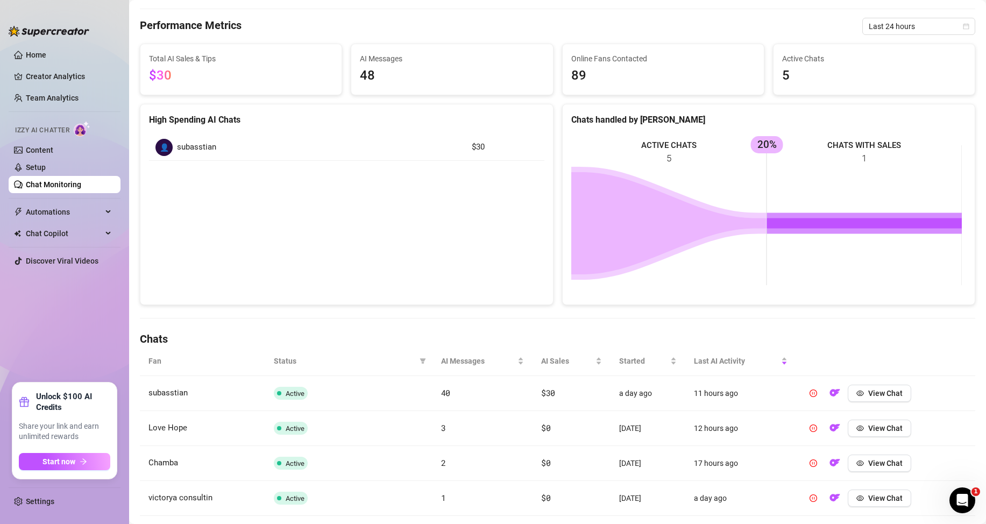
scroll to position [0, 0]
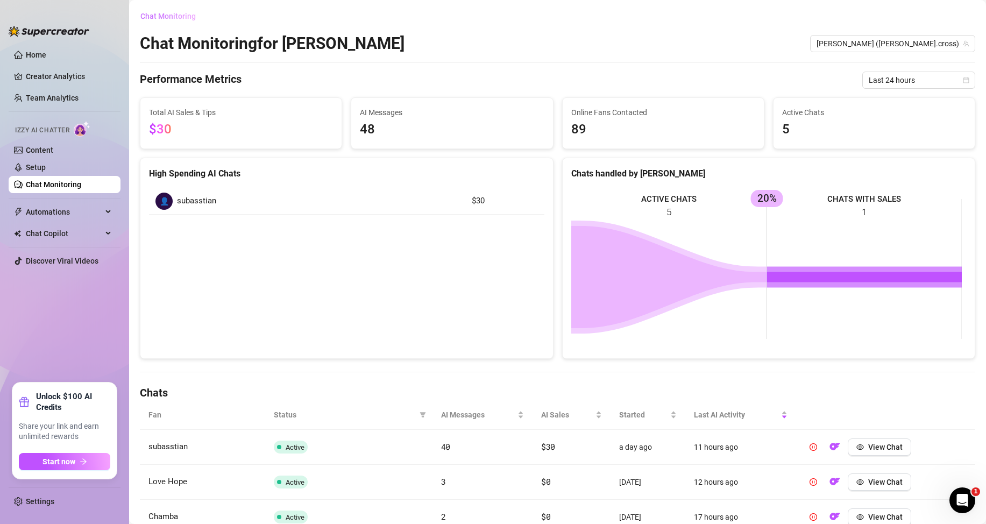
click at [166, 19] on span "Chat Monitoring" at bounding box center [167, 16] width 55 height 9
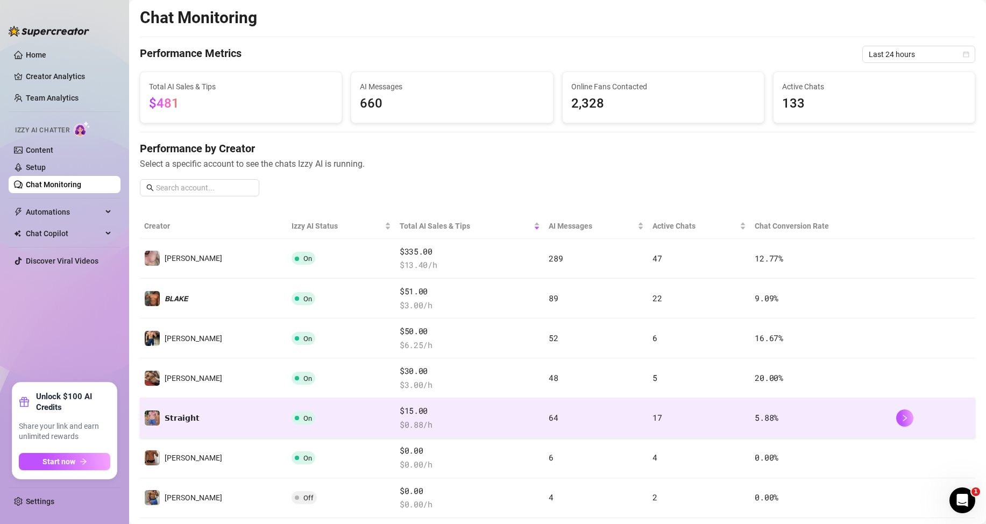
click at [782, 418] on td "5.88 %" at bounding box center [820, 418] width 141 height 40
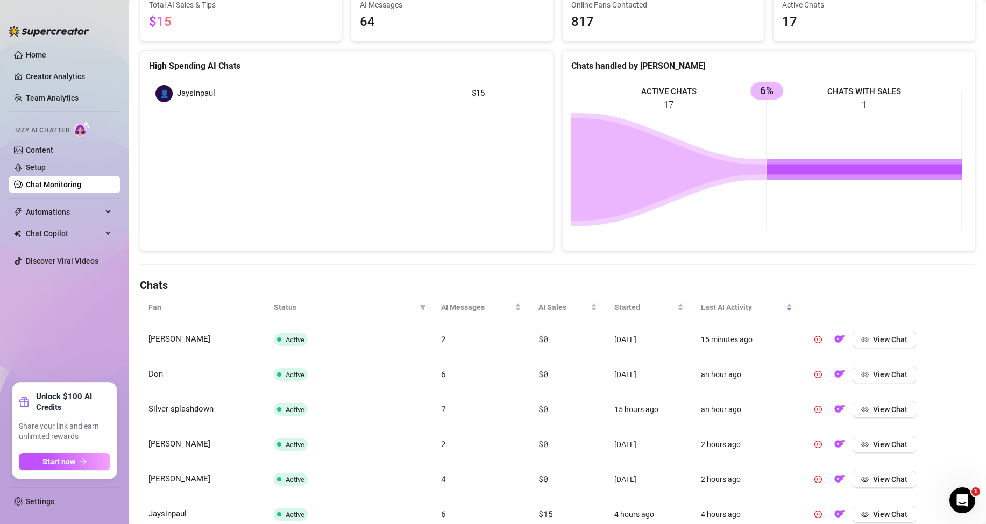
scroll to position [161, 0]
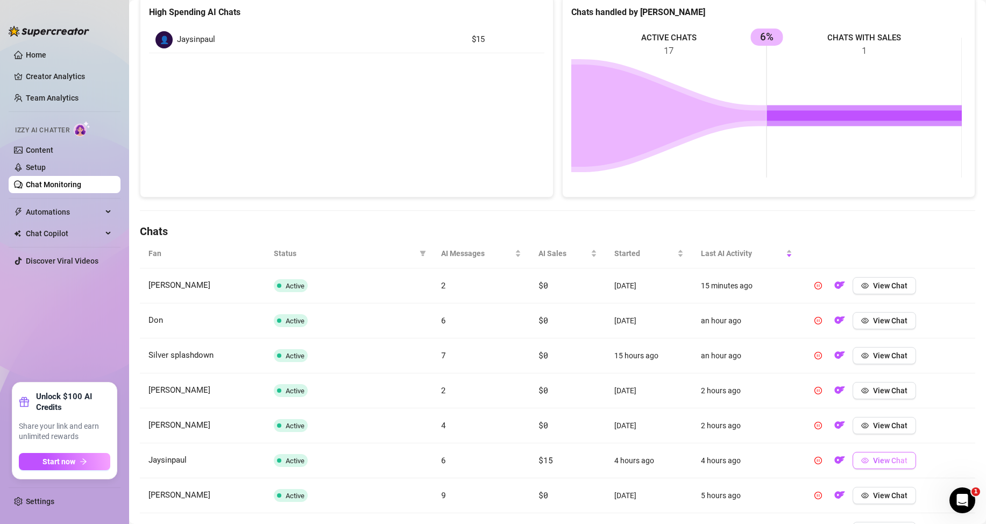
click at [889, 462] on span "View Chat" at bounding box center [890, 460] width 34 height 9
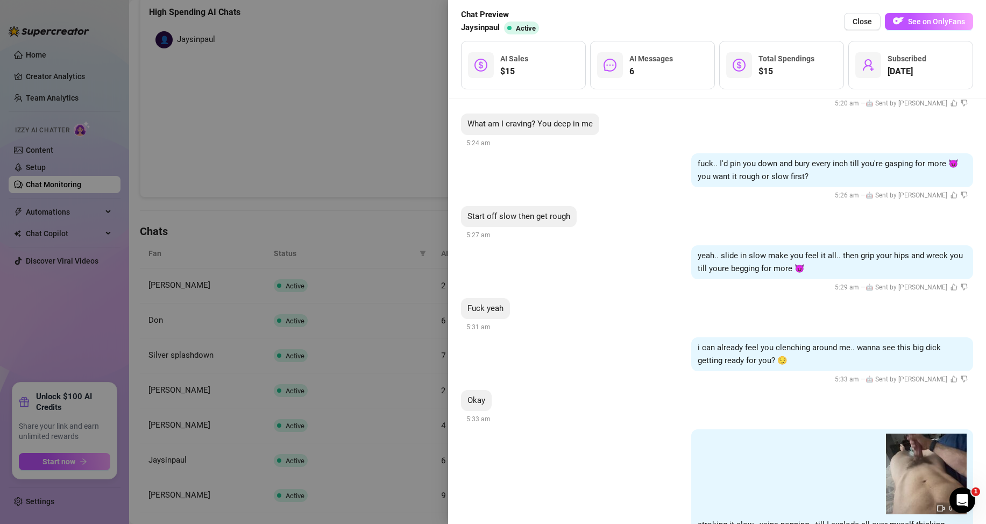
scroll to position [423, 0]
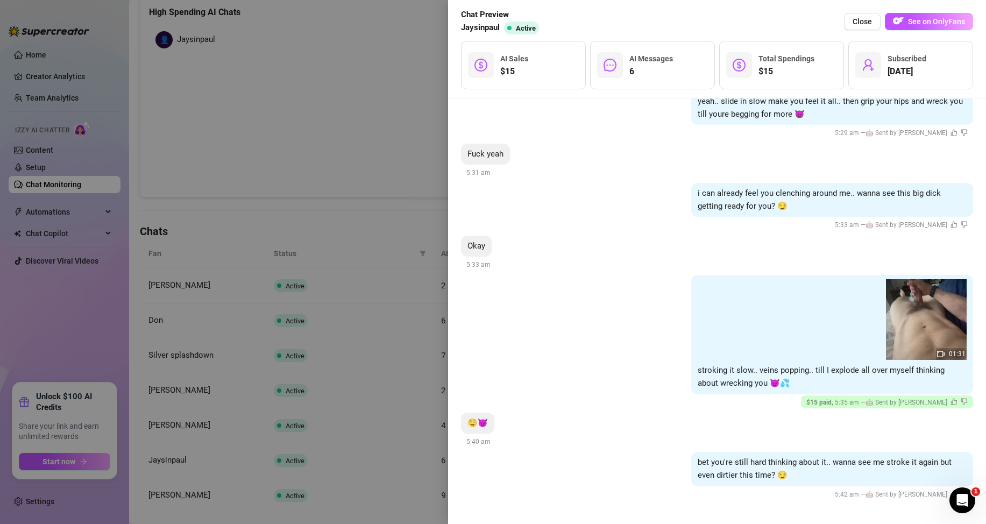
click at [403, 130] on div at bounding box center [493, 262] width 986 height 524
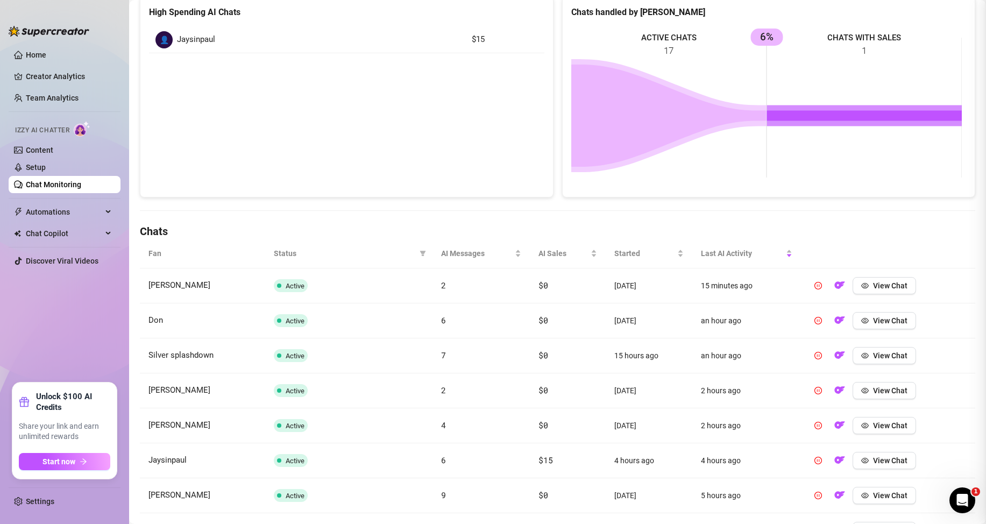
scroll to position [0, 0]
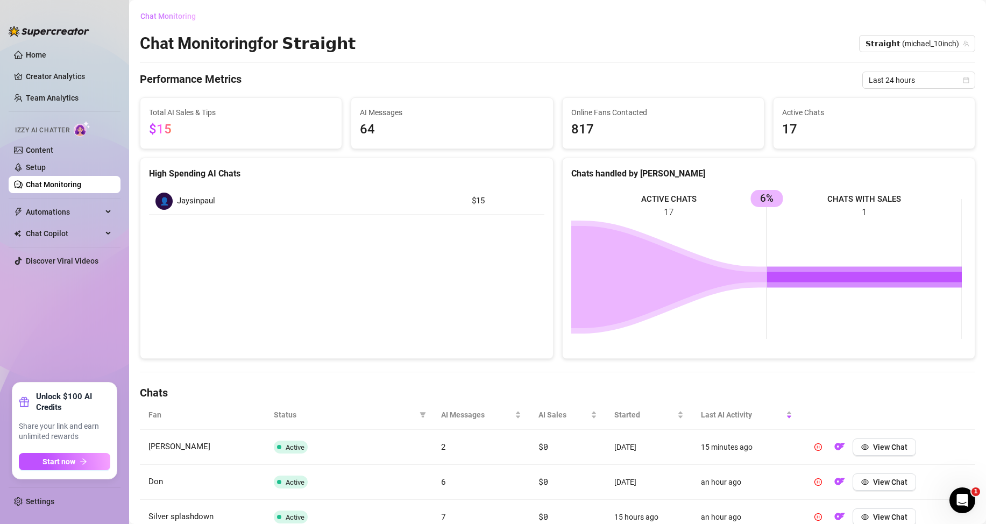
click at [155, 21] on button "Chat Monitoring" at bounding box center [172, 16] width 65 height 17
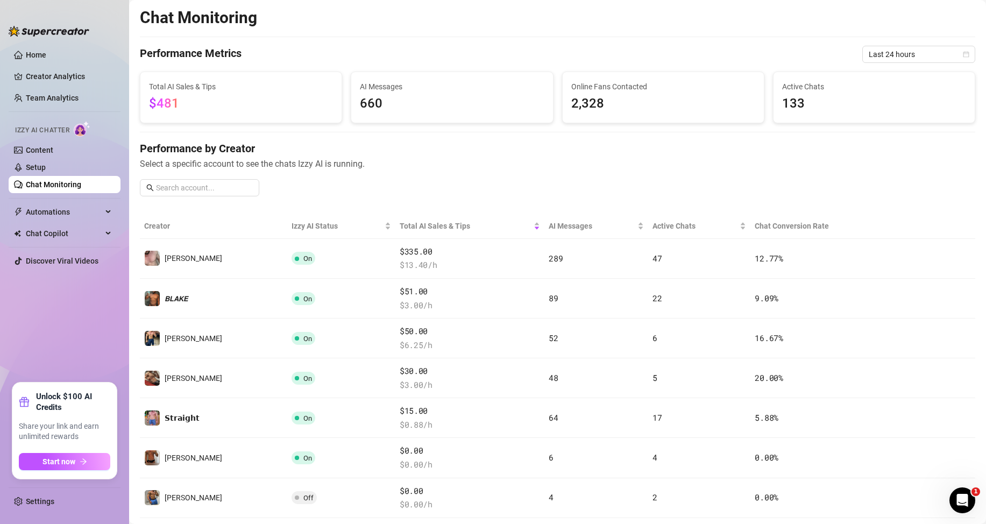
scroll to position [323, 0]
